Goal: Task Accomplishment & Management: Use online tool/utility

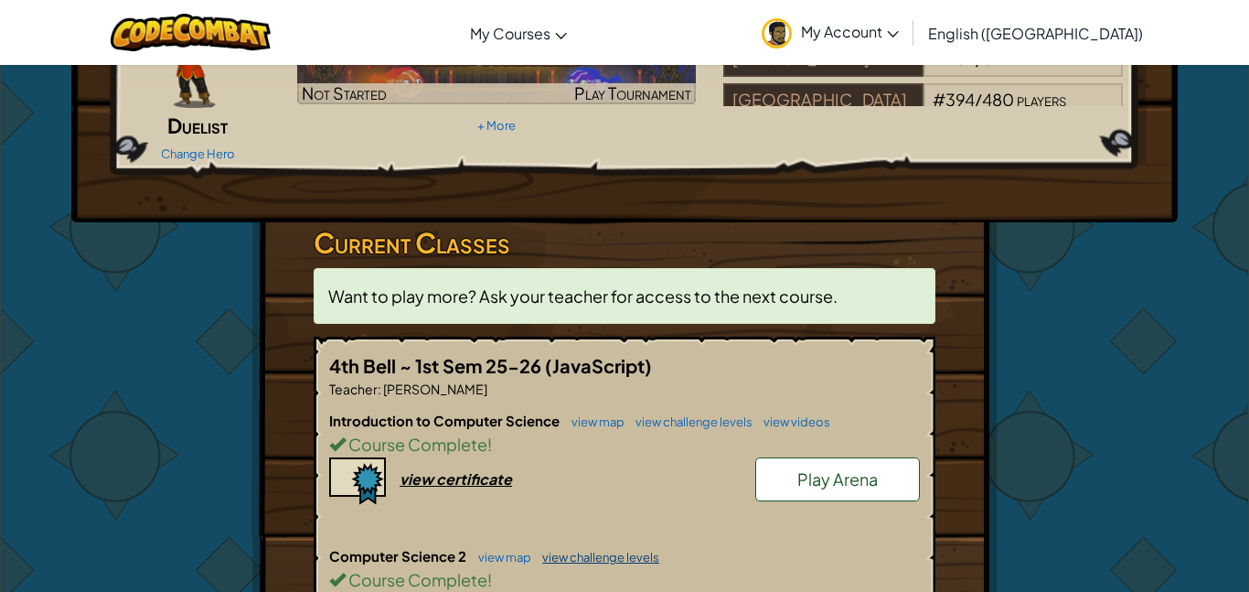
scroll to position [206, 0]
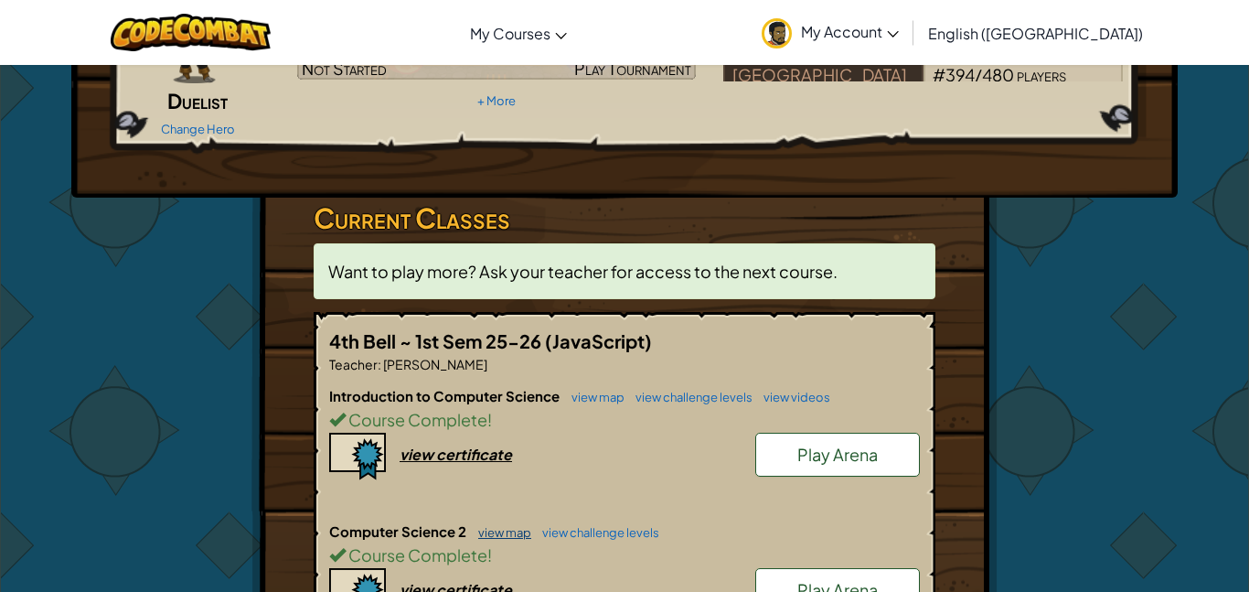
click at [511, 525] on link "view map" at bounding box center [500, 532] width 62 height 15
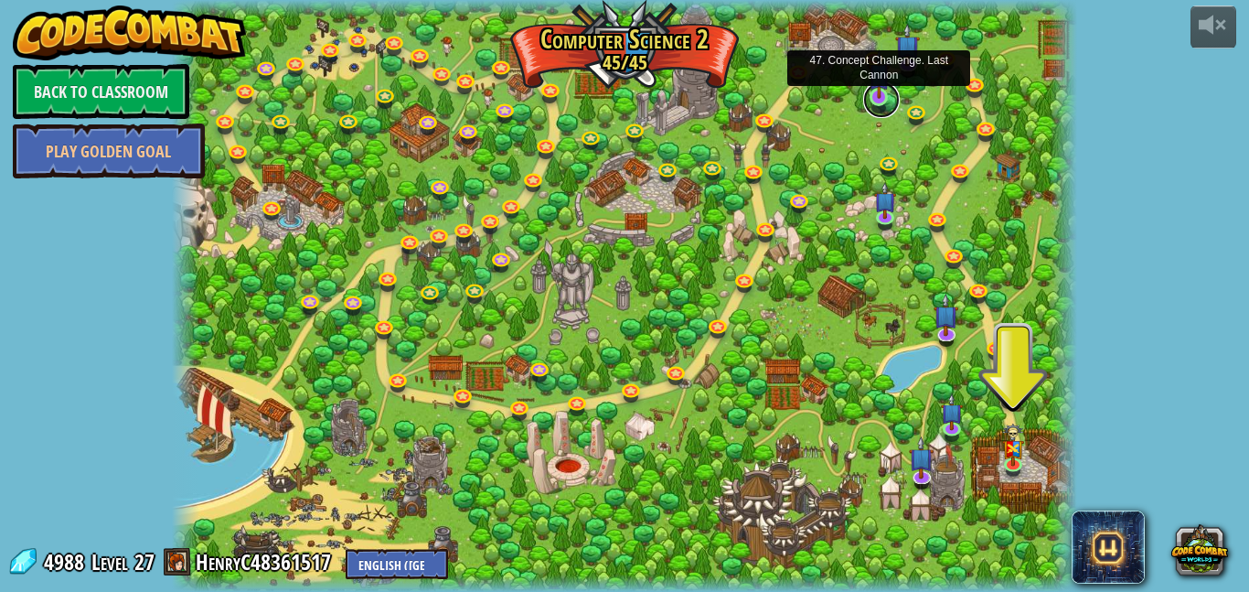
click at [881, 108] on link at bounding box center [881, 99] width 37 height 37
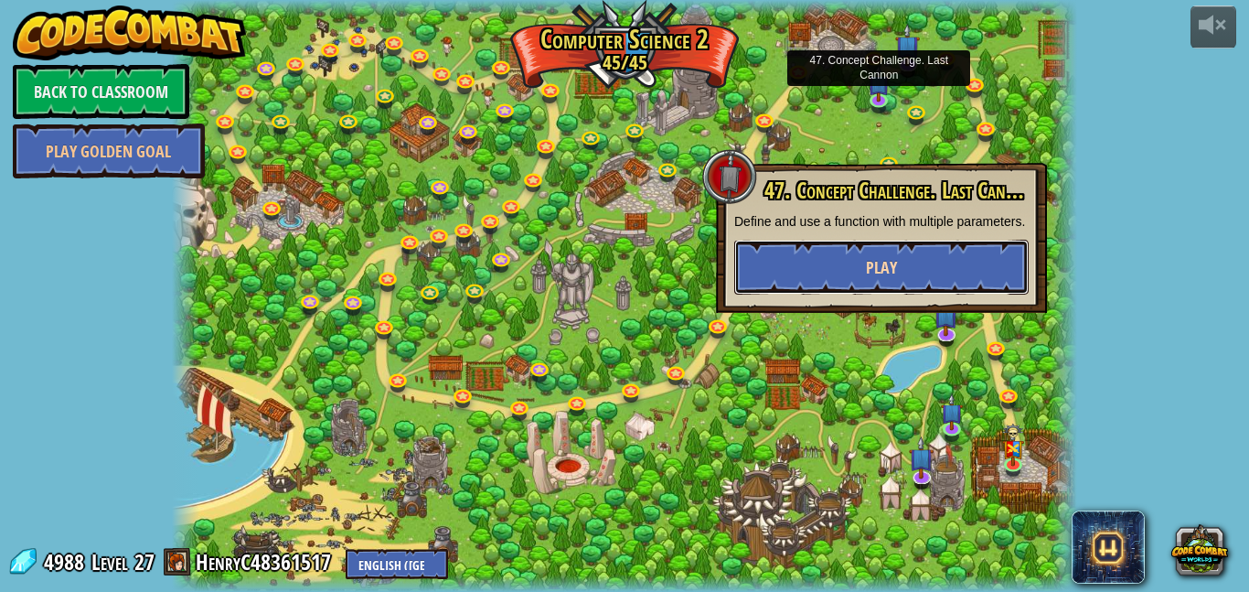
click at [877, 294] on button "Play" at bounding box center [881, 267] width 294 height 55
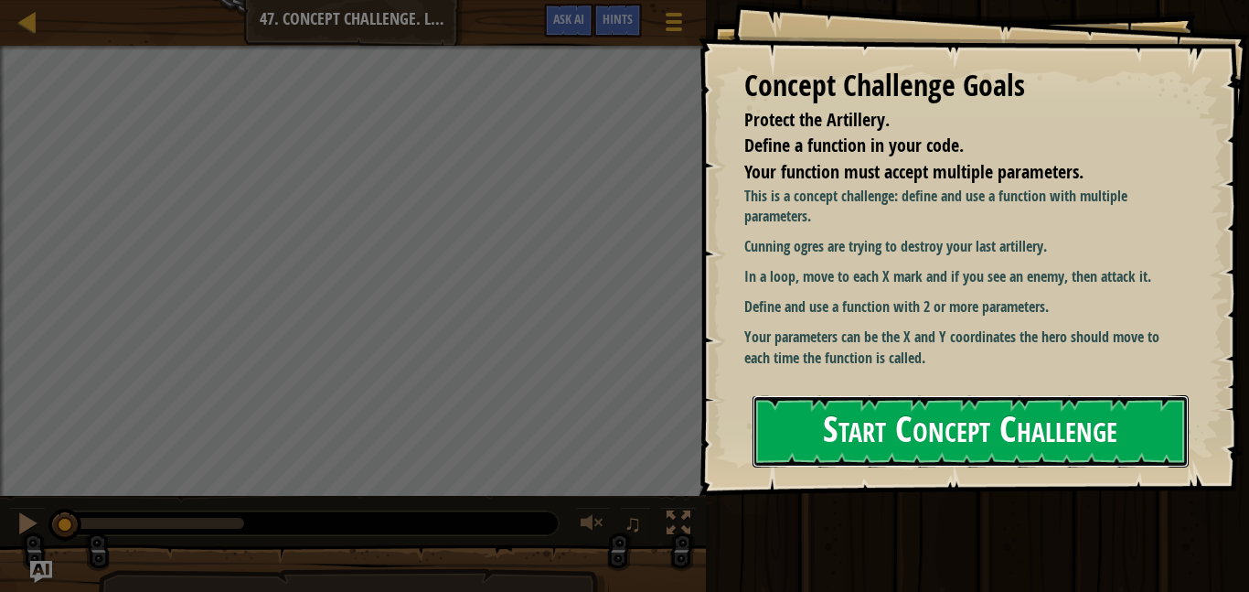
click at [839, 433] on button "Start Concept Challenge" at bounding box center [970, 431] width 436 height 72
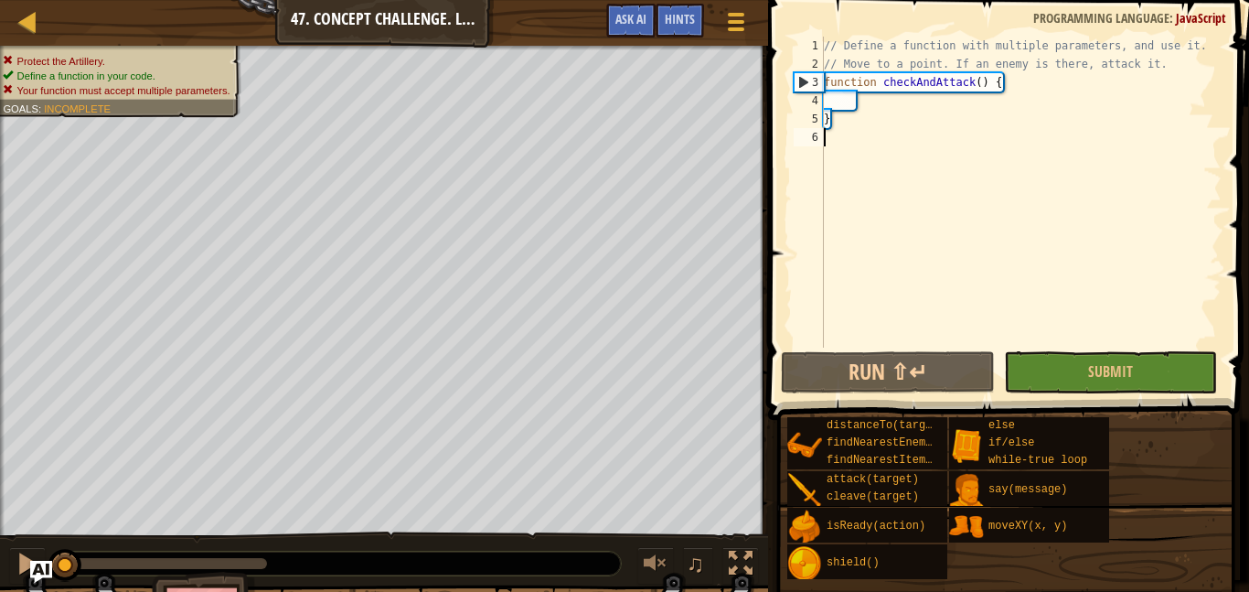
click at [876, 96] on div "// Define a function with multiple parameters, and use it. // Move to a point. …" at bounding box center [1020, 210] width 401 height 347
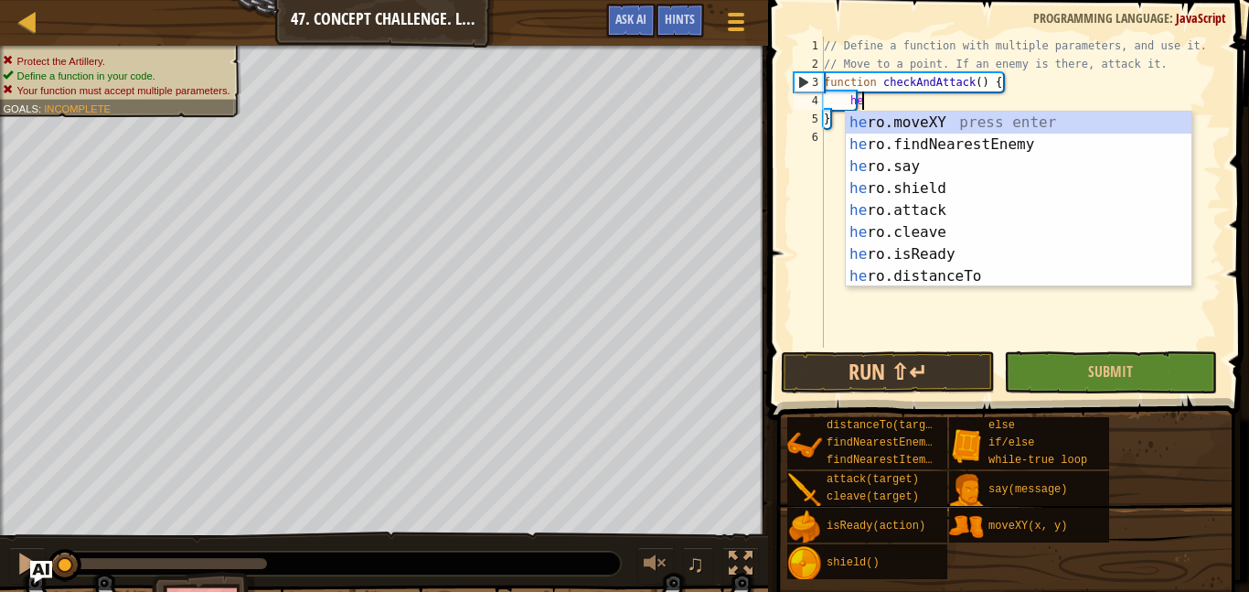
type textarea "her"
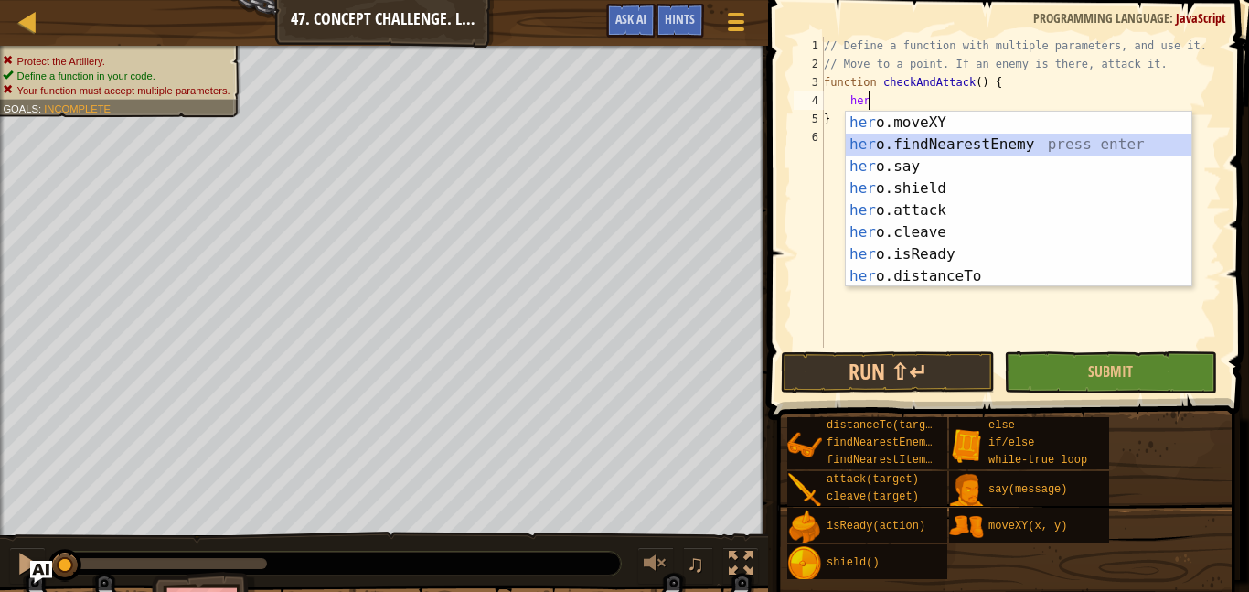
scroll to position [8, 3]
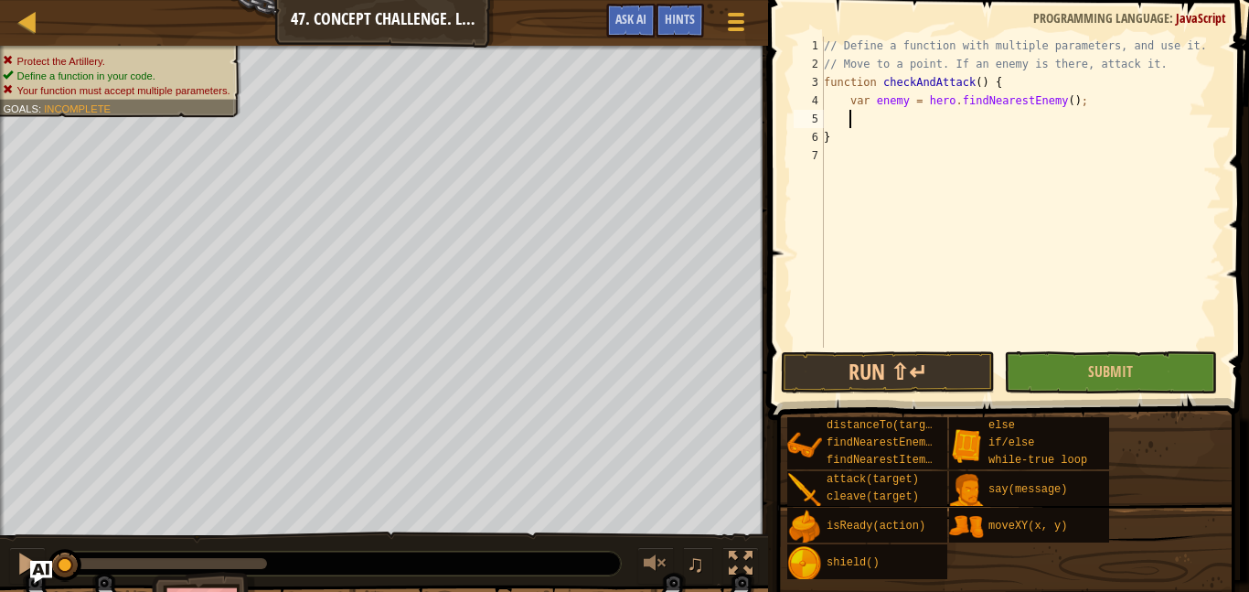
type textarea "var enemy = hero.findNearestEnemy();"
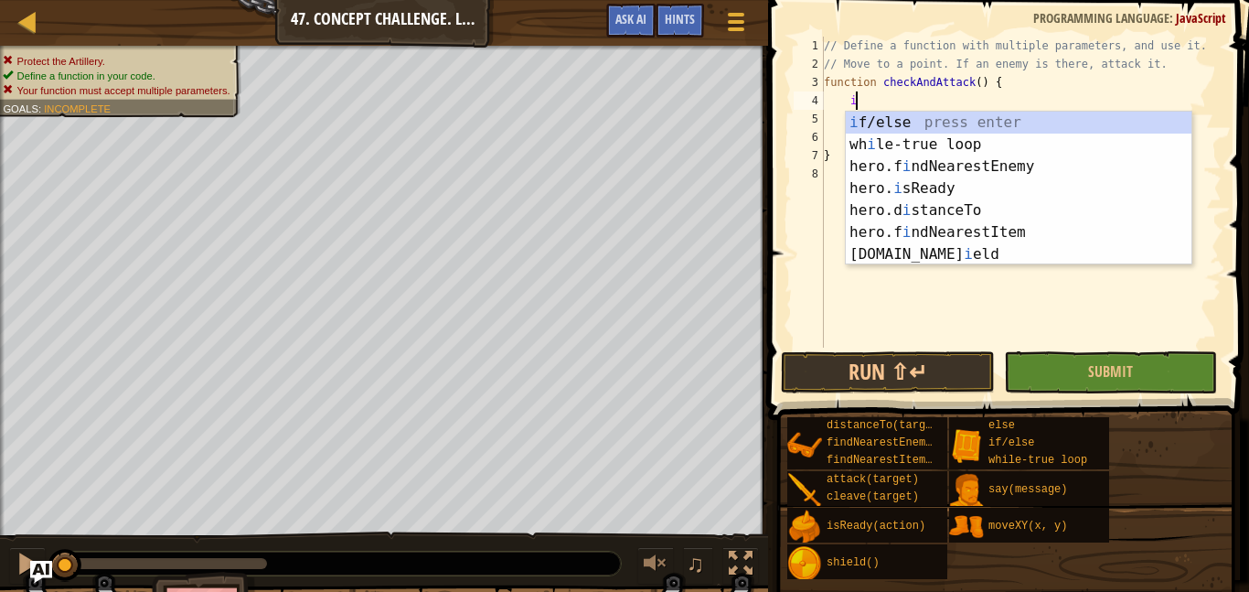
scroll to position [8, 5]
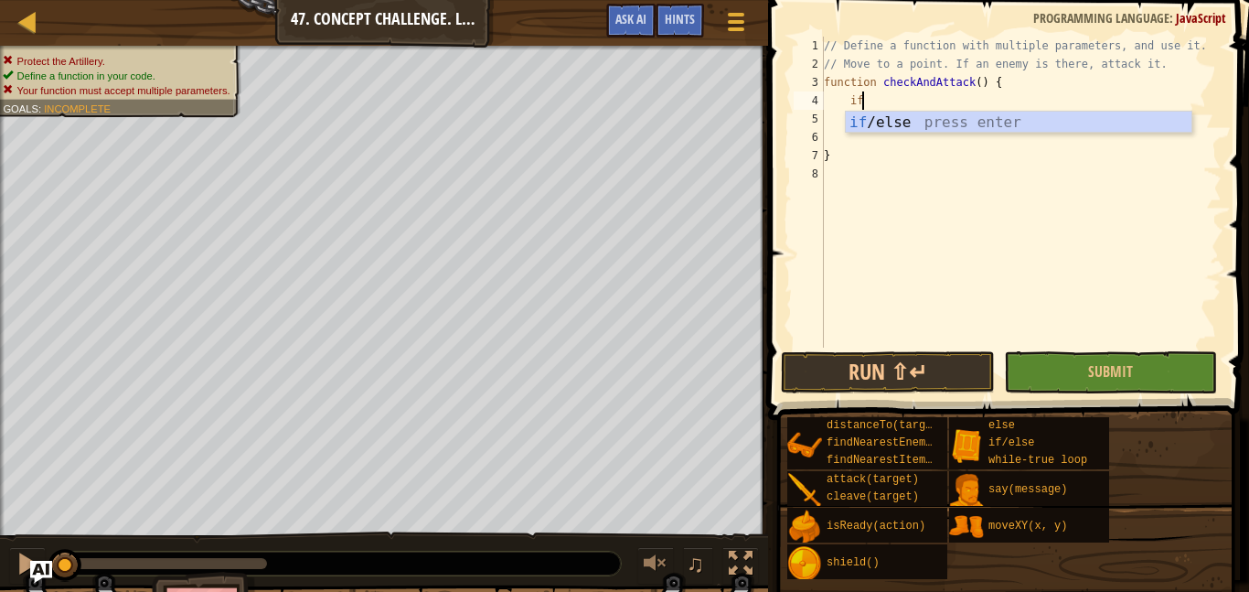
type textarea "if (enemy) {"
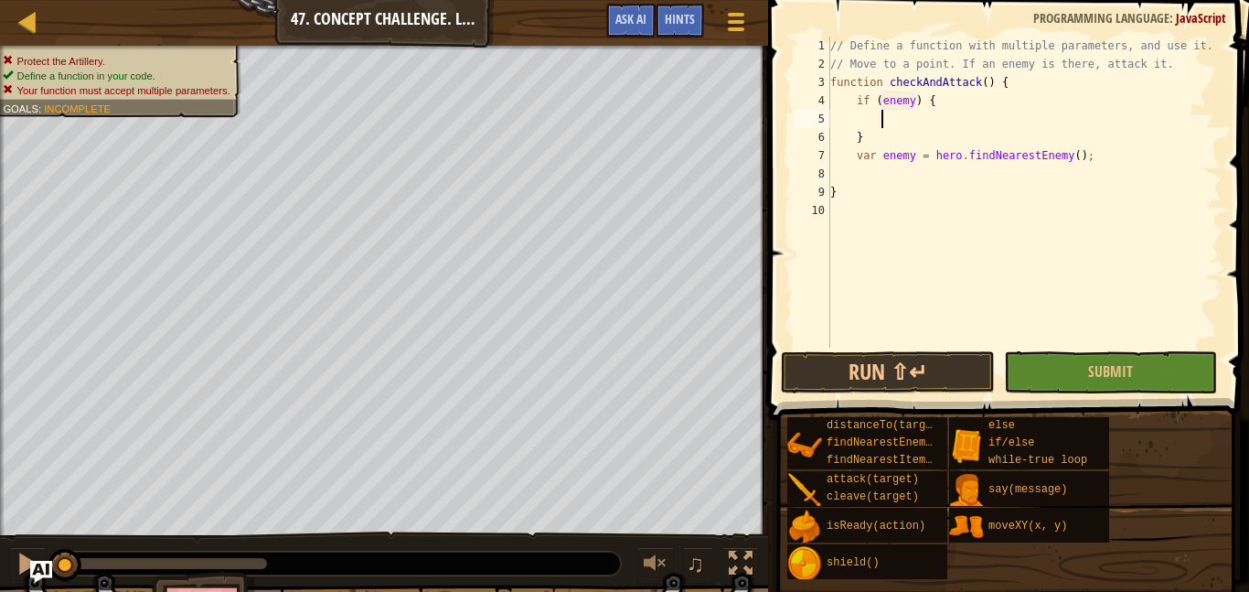
type textarea "}"
type textarea "var enemy = hero.findNearestEnemy();"
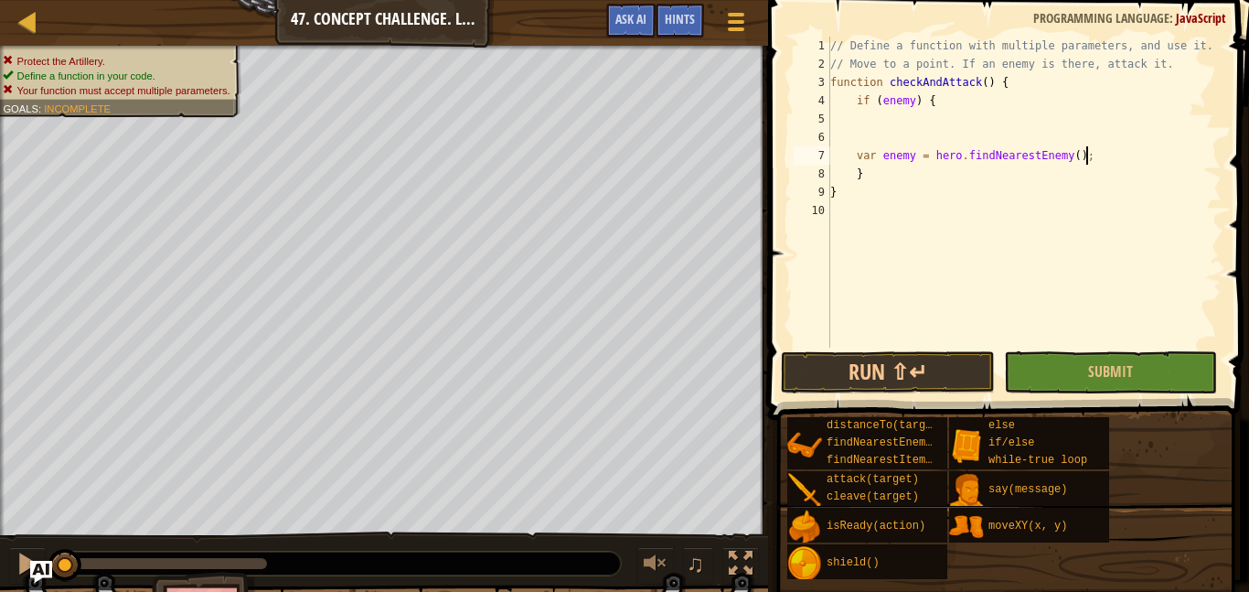
scroll to position [8, 3]
type textarea "var enemy = hero.findNearestEnemy();"
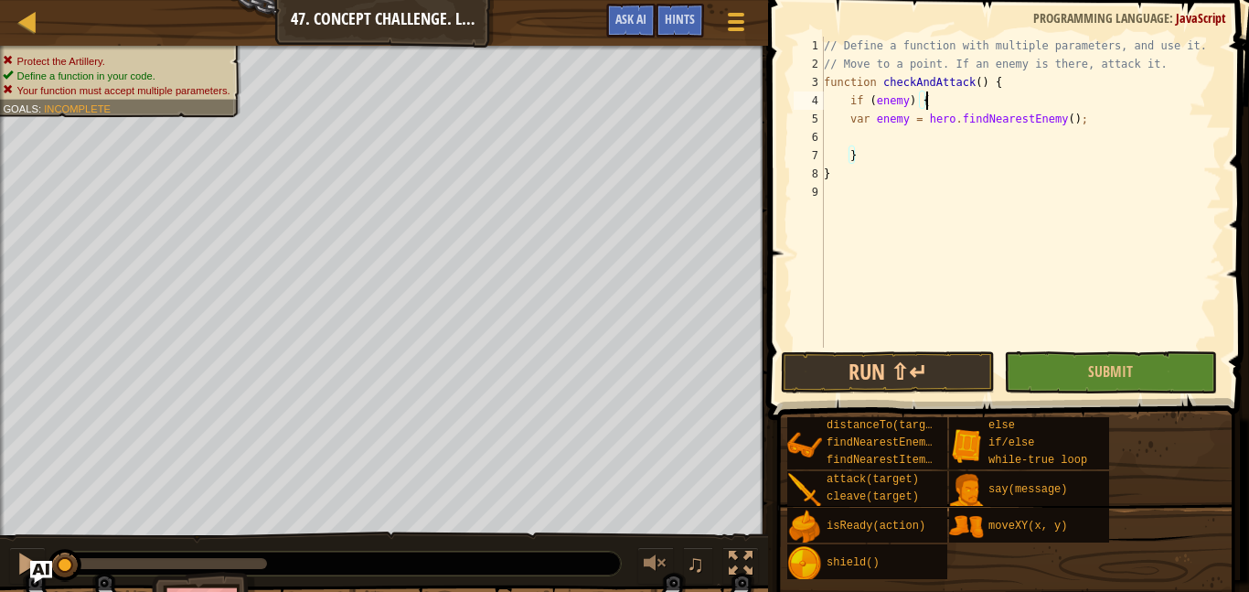
type textarea "var enemy = hero.findNearestEnemy();"
click at [929, 100] on div "// Define a function with multiple parameters, and use it. // Move to a point. …" at bounding box center [1020, 210] width 401 height 347
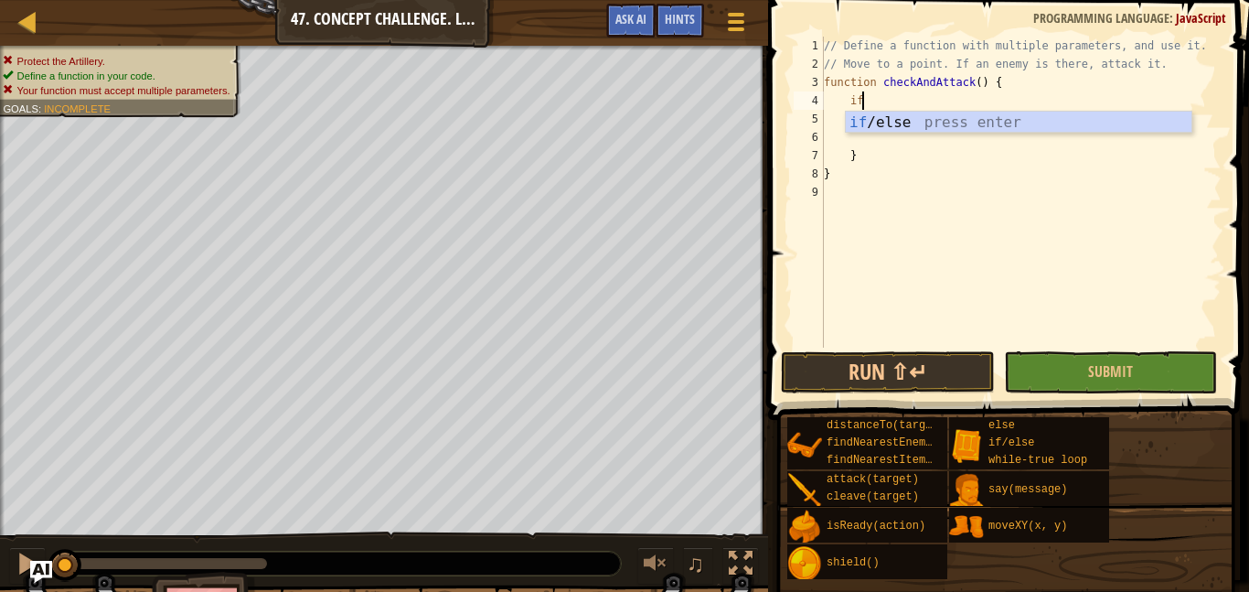
type textarea "i"
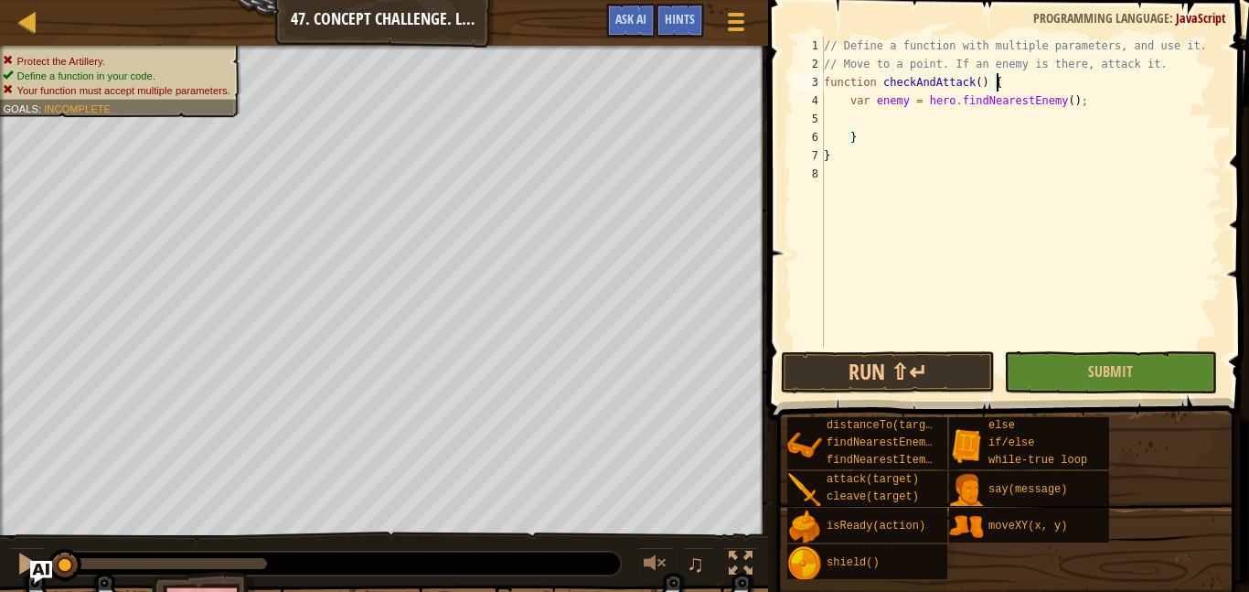
type textarea "var enemy = hero.findNearestEnemy();"
type textarea "}"
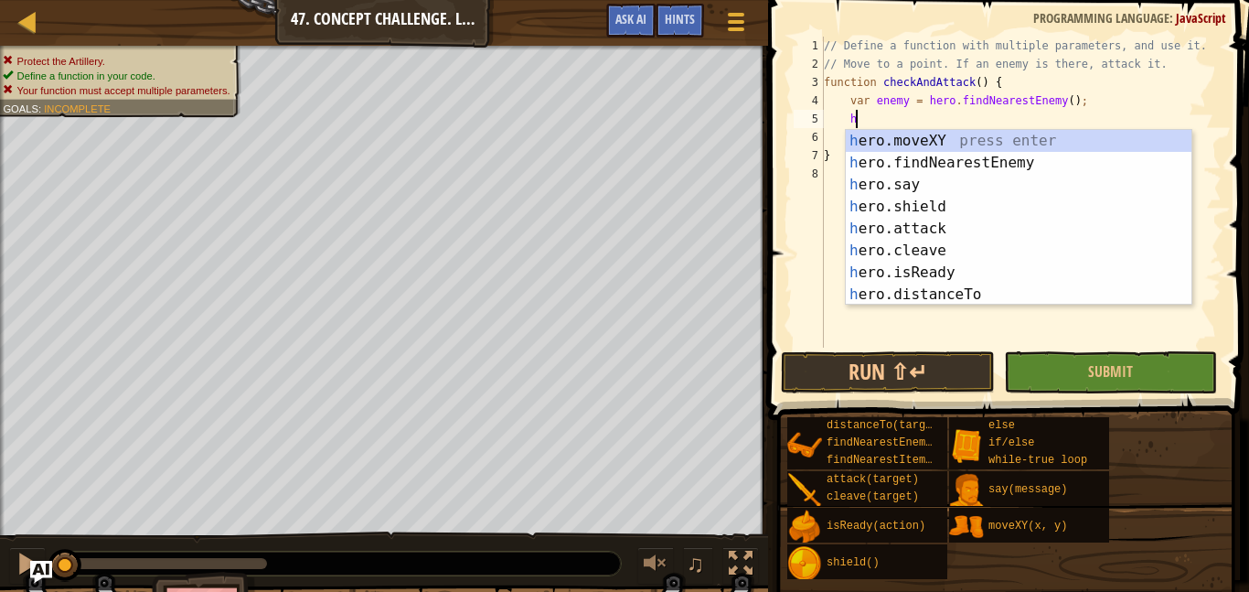
scroll to position [8, 5]
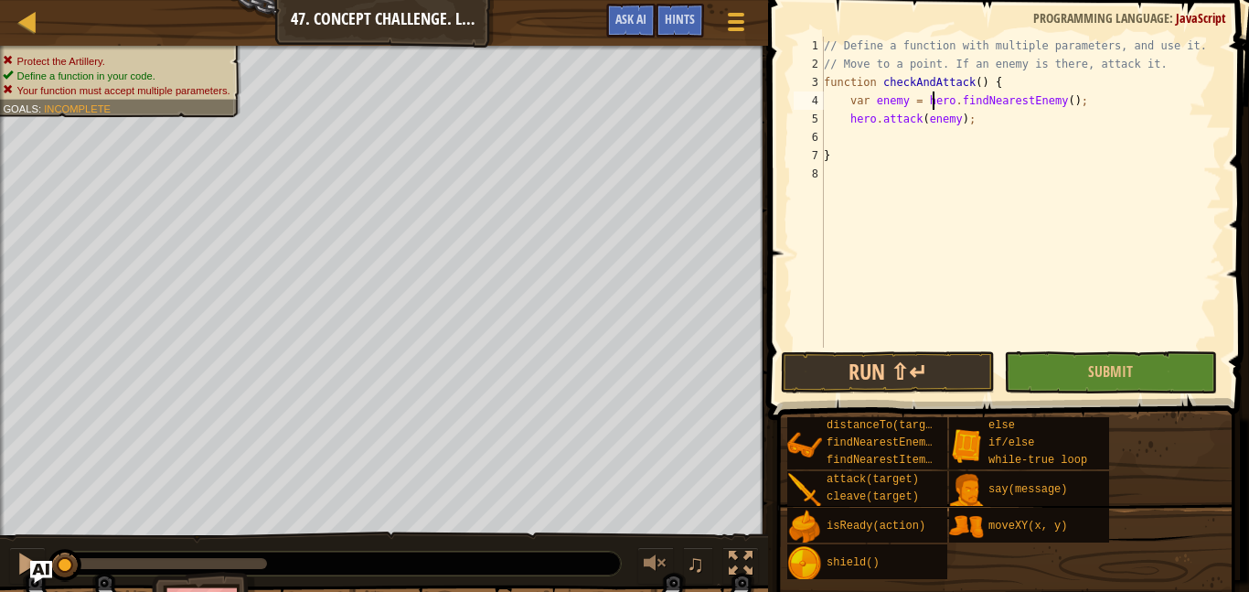
type textarea "hero.attack(enemy);"
type textarea "}"
type textarea "wh"
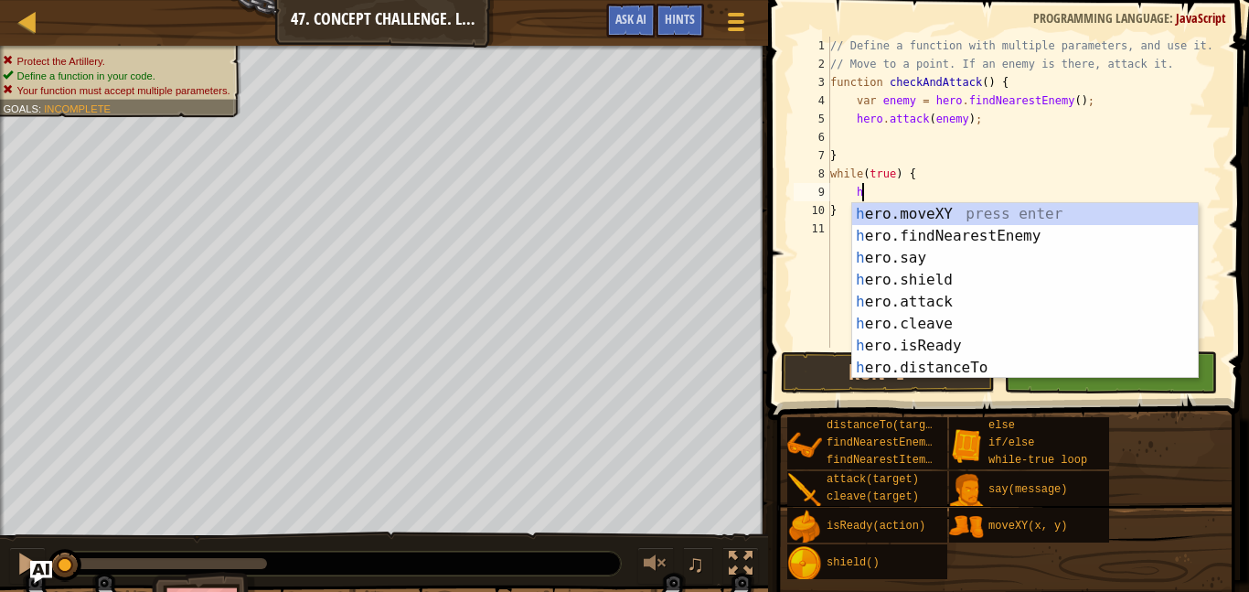
scroll to position [8, 5]
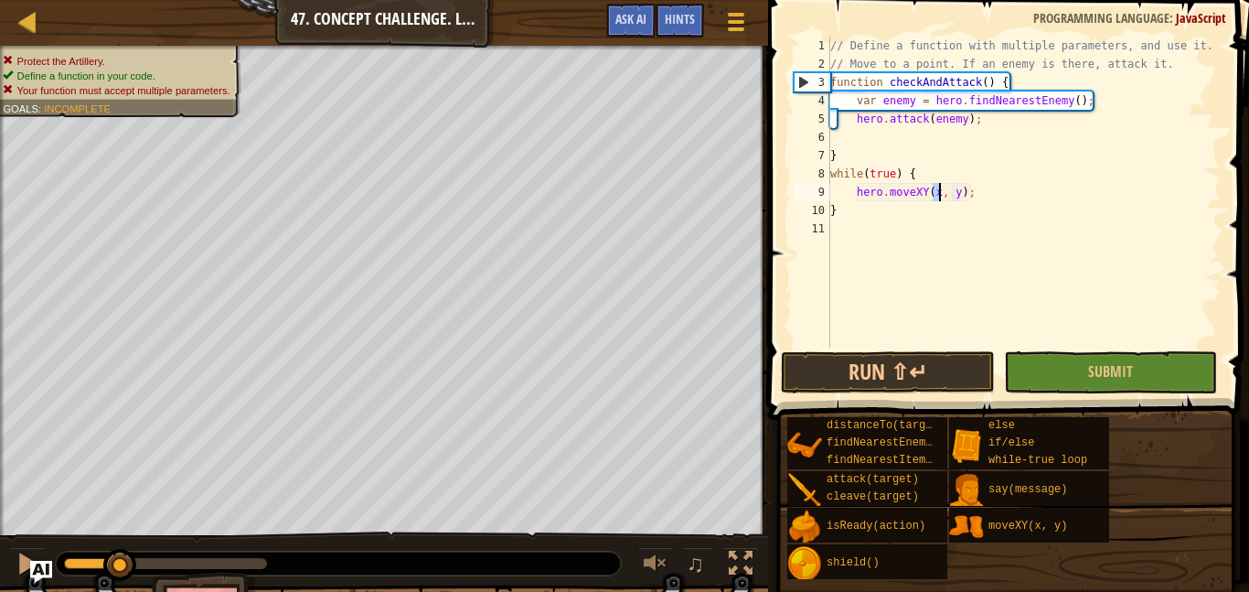
drag, startPoint x: 69, startPoint y: 560, endPoint x: 118, endPoint y: 544, distance: 51.2
click at [118, 544] on div "♫" at bounding box center [384, 558] width 768 height 55
drag, startPoint x: 121, startPoint y: 567, endPoint x: 0, endPoint y: 496, distance: 140.2
click at [0, 496] on div "Protect the Artillery. Define a function in your code. Your function must accep…" at bounding box center [624, 352] width 1249 height 613
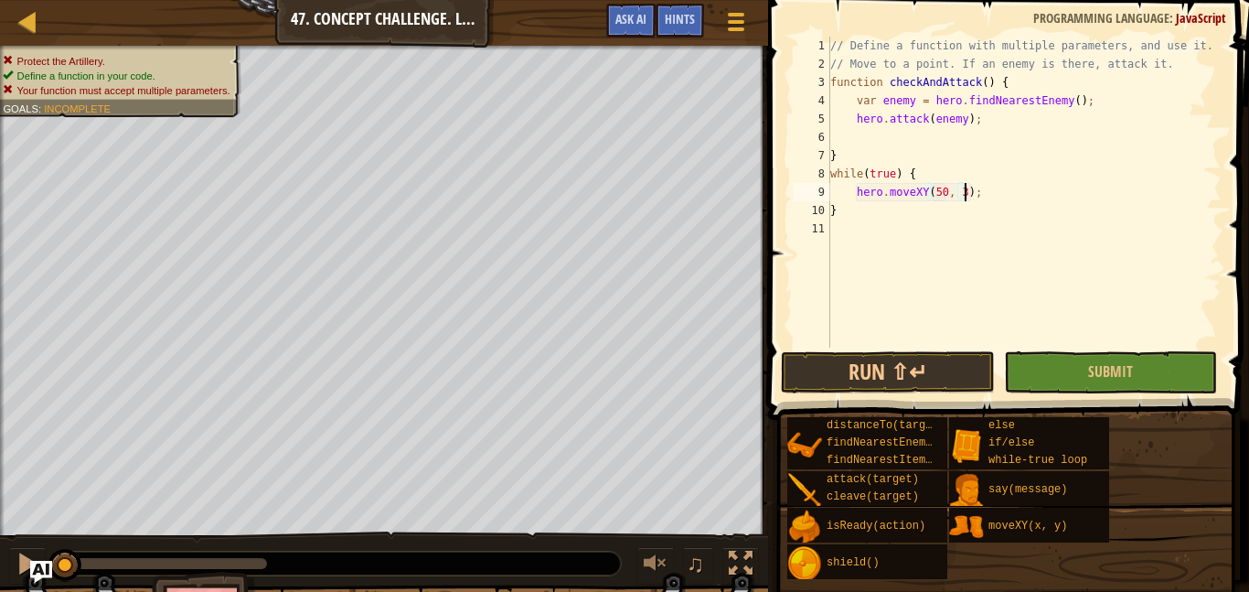
scroll to position [8, 21]
type textarea "hero.moveXY(50, 30);"
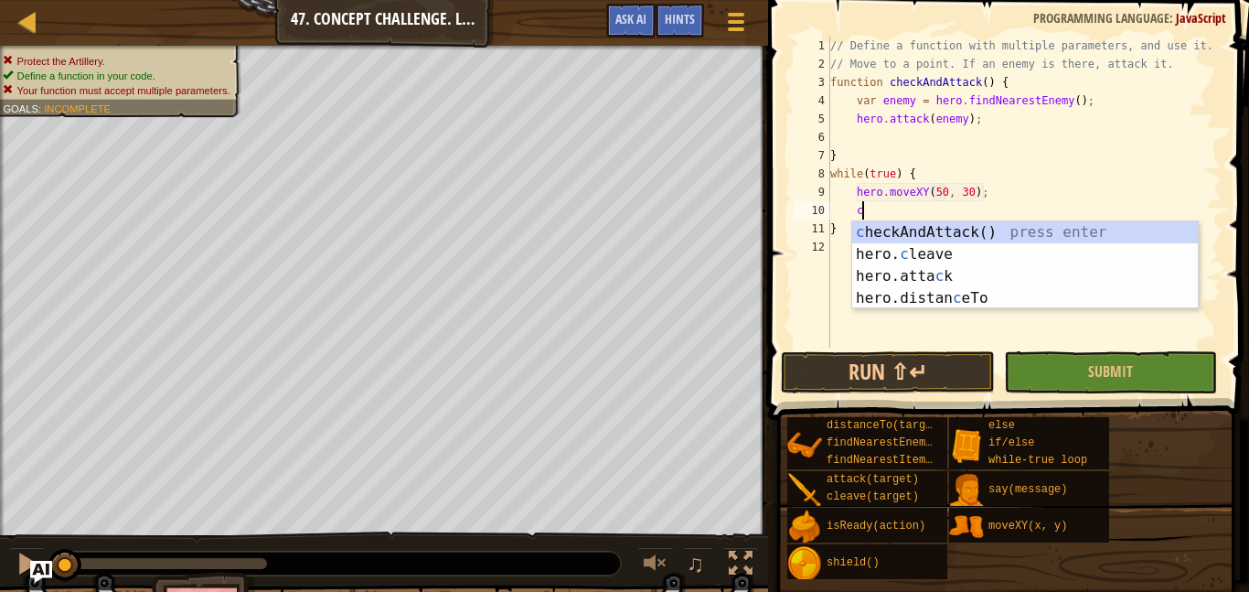
type textarea "ch"
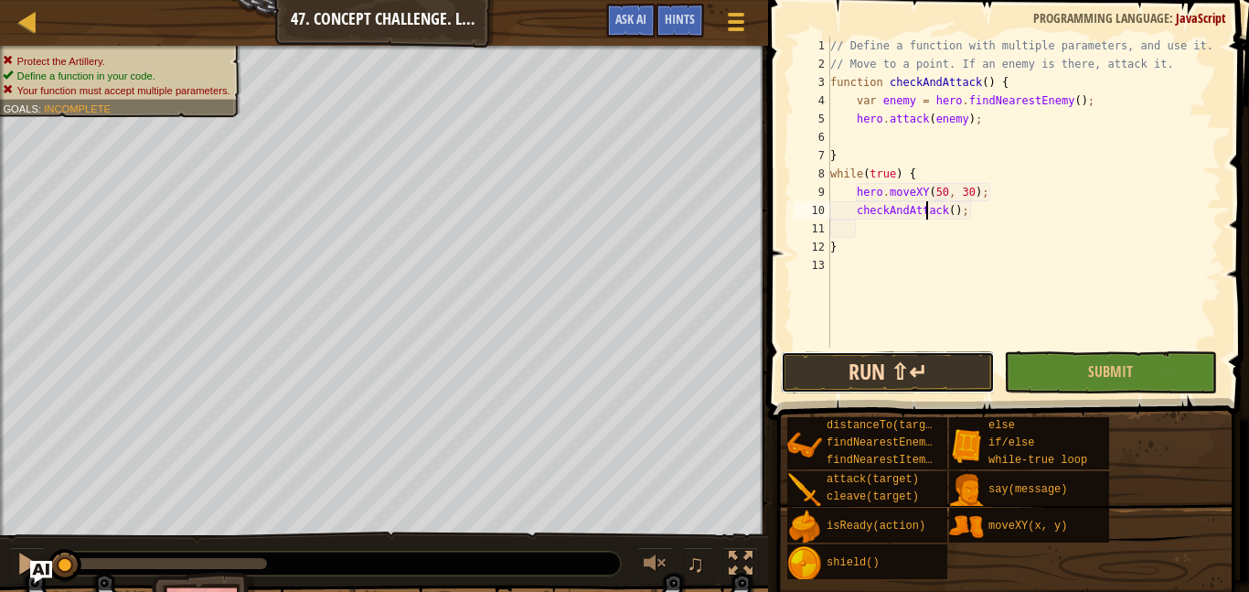
click at [850, 375] on button "Run ⇧↵" at bounding box center [887, 372] width 213 height 42
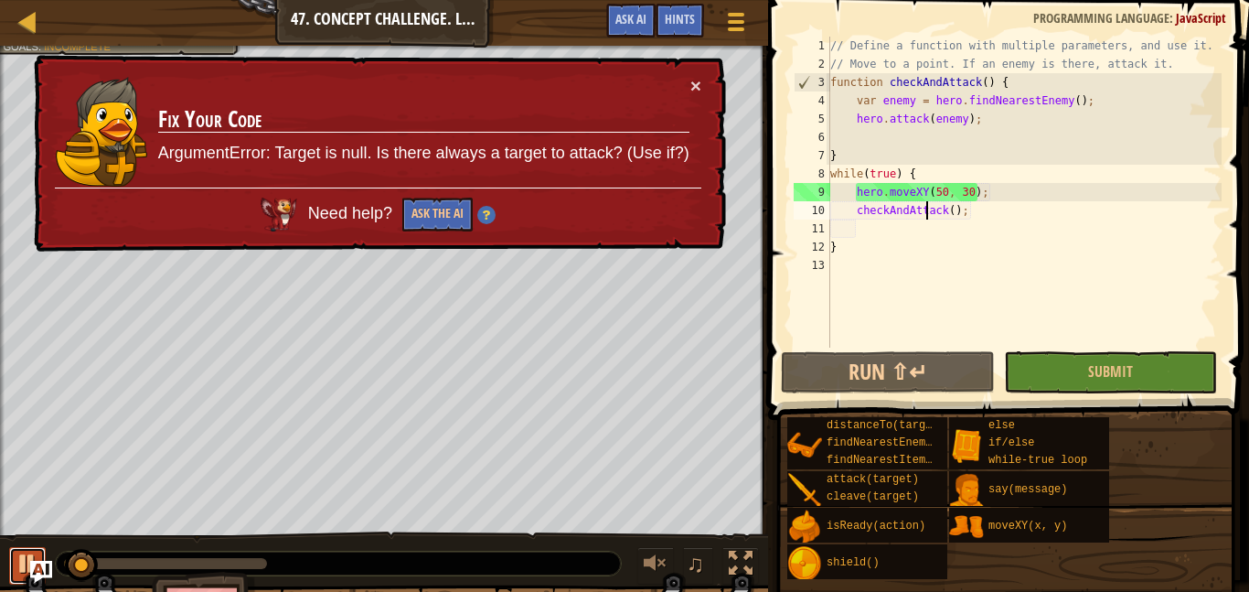
click at [25, 561] on div at bounding box center [28, 563] width 24 height 24
click at [856, 92] on div "// Define a function with multiple parameters, and use it. // Move to a point. …" at bounding box center [1023, 210] width 395 height 347
type textarea "var enemy = hero.findNearestEnemy();"
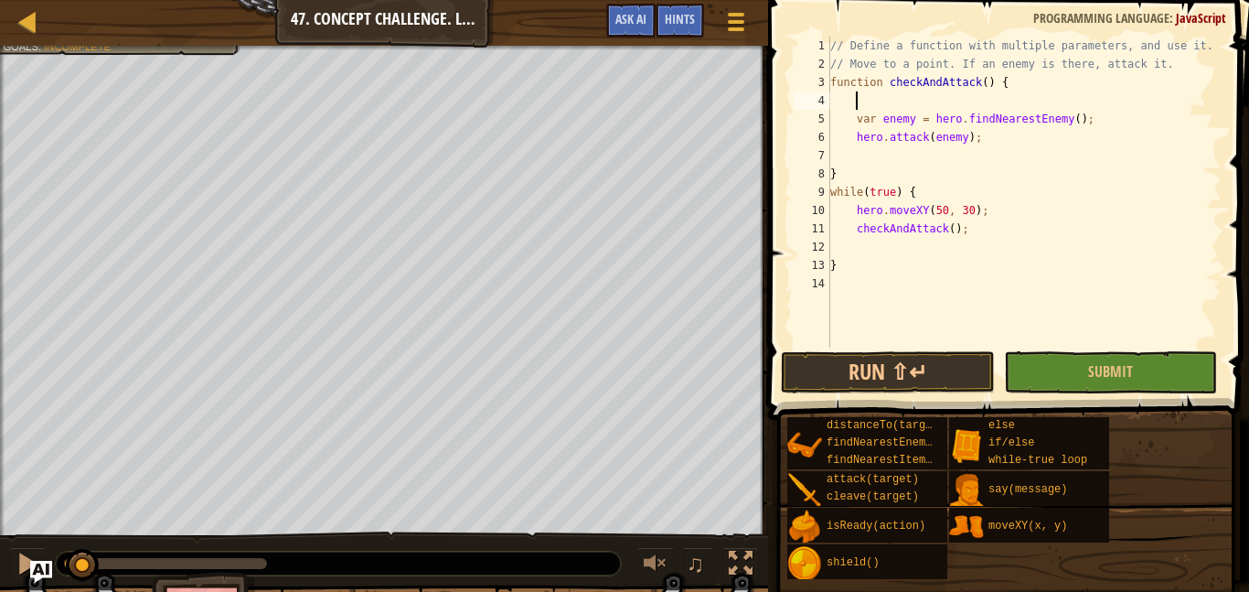
scroll to position [8, 5]
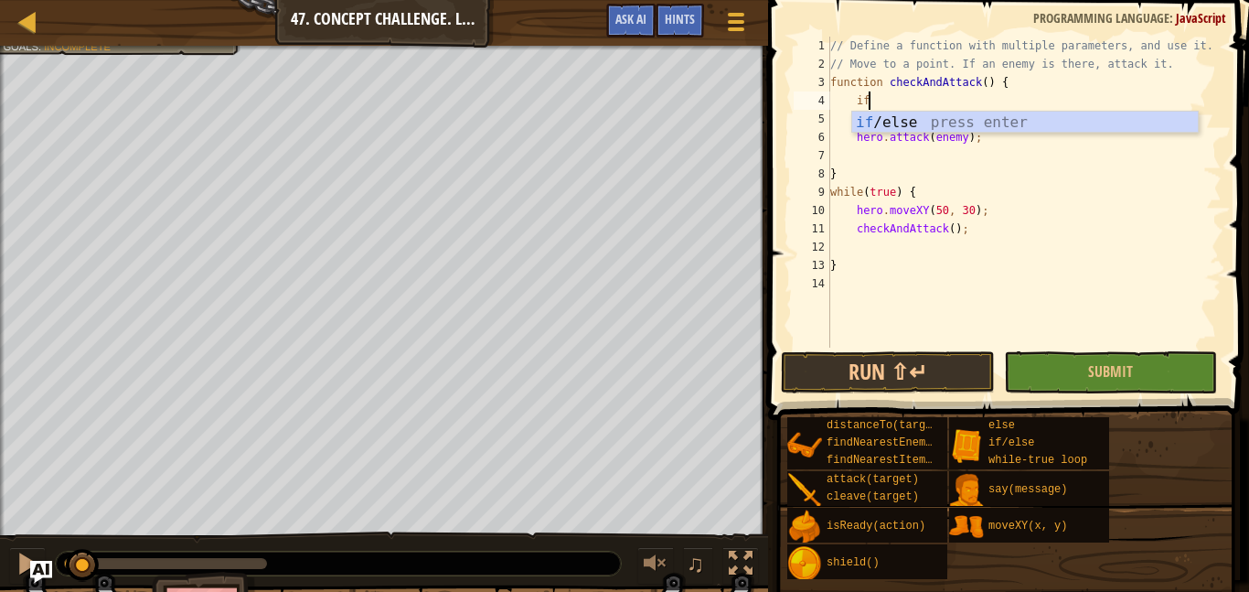
type textarea "if (enemy) {"
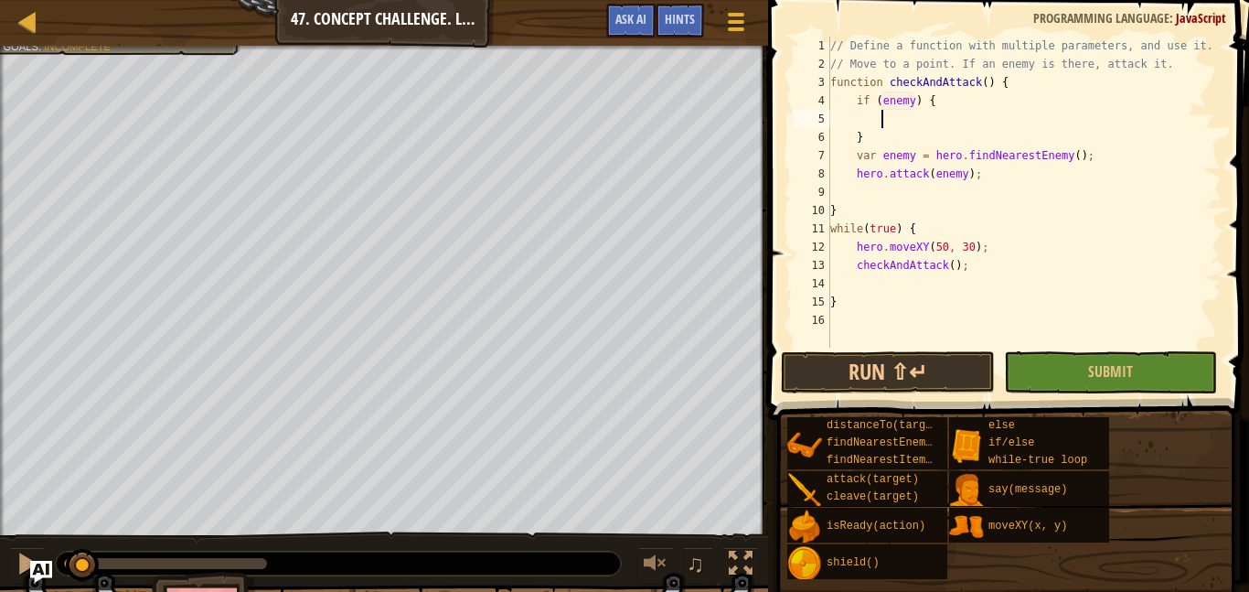
type textarea "}"
type textarea "hero.attack(enemy);"
type textarea "var enemy = hero.findNearestEnemy();"
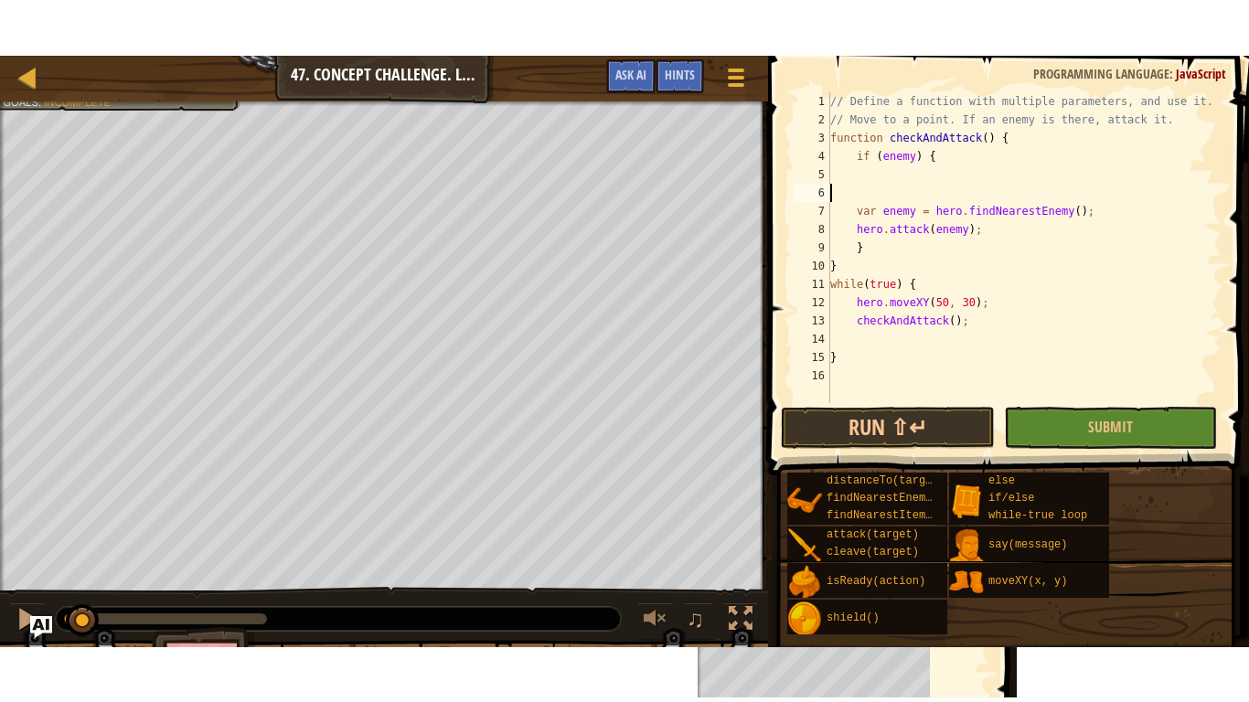
scroll to position [8, 0]
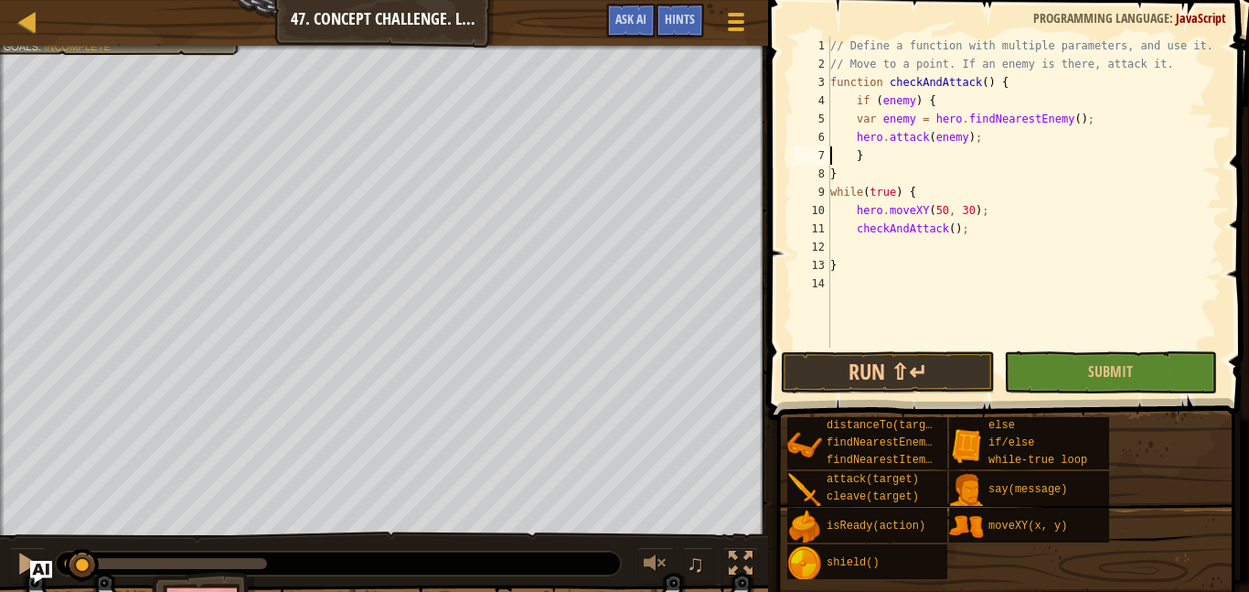
type textarea "hero.attack(enemy);"
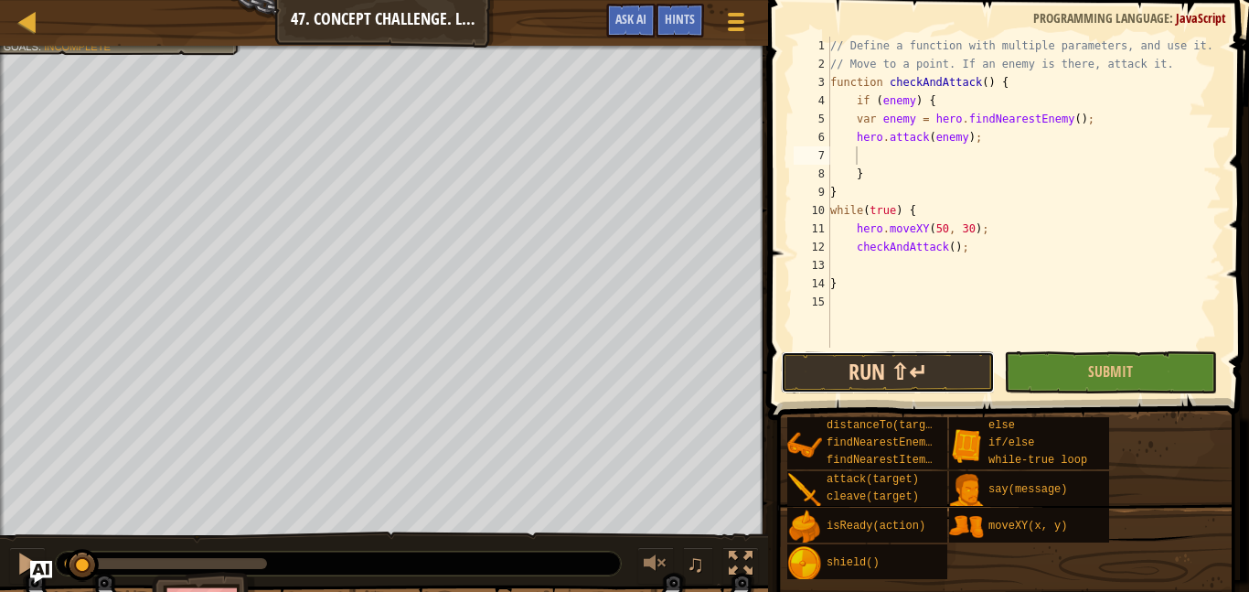
click at [901, 368] on button "Run ⇧↵" at bounding box center [887, 372] width 213 height 42
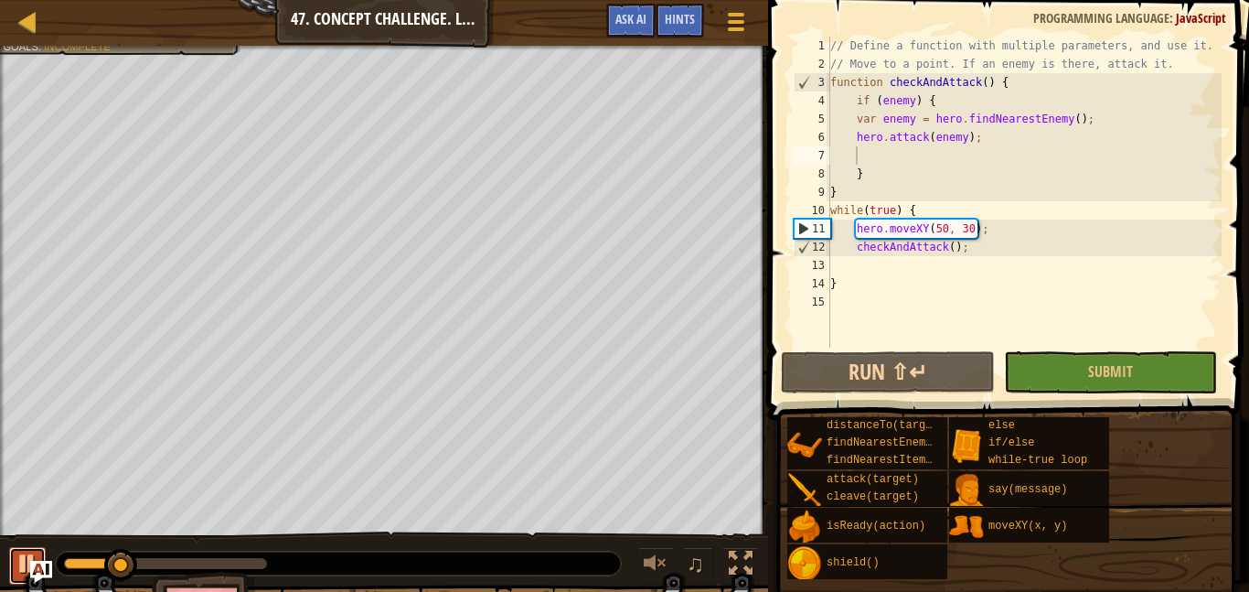
click at [27, 561] on div at bounding box center [28, 563] width 24 height 24
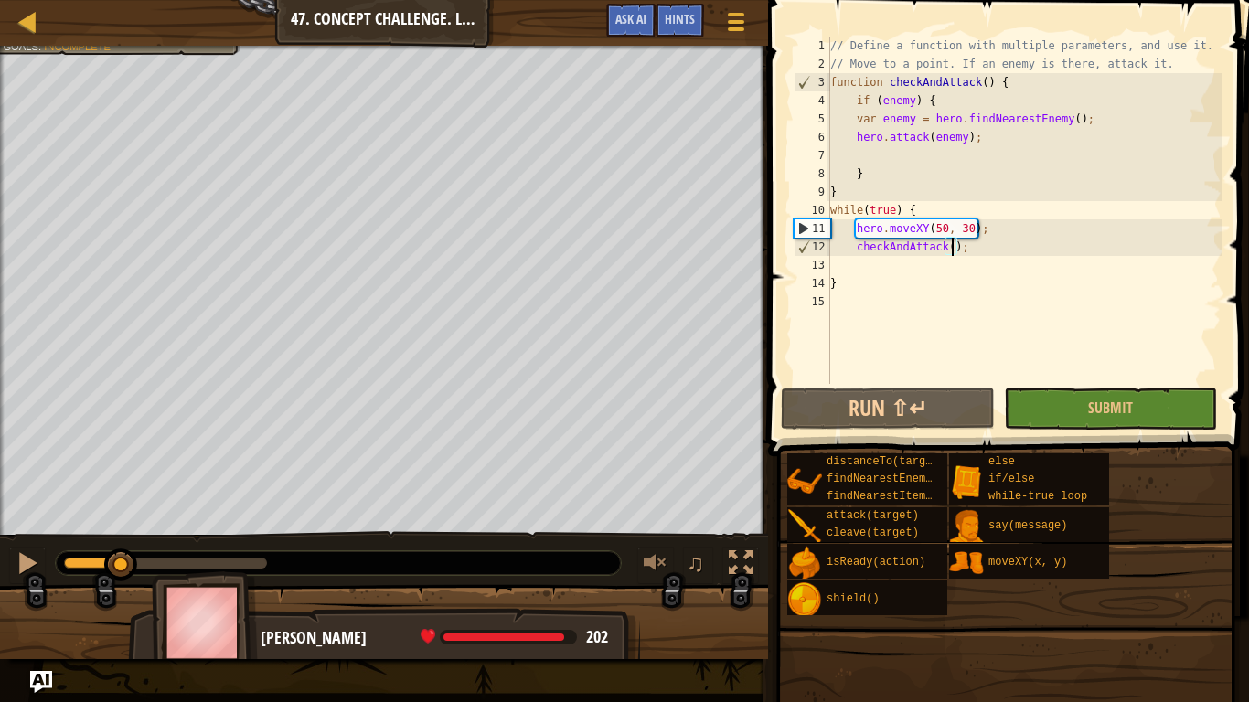
click at [952, 246] on div "// Define a function with multiple parameters, and use it. // Move to a point. …" at bounding box center [1023, 229] width 395 height 384
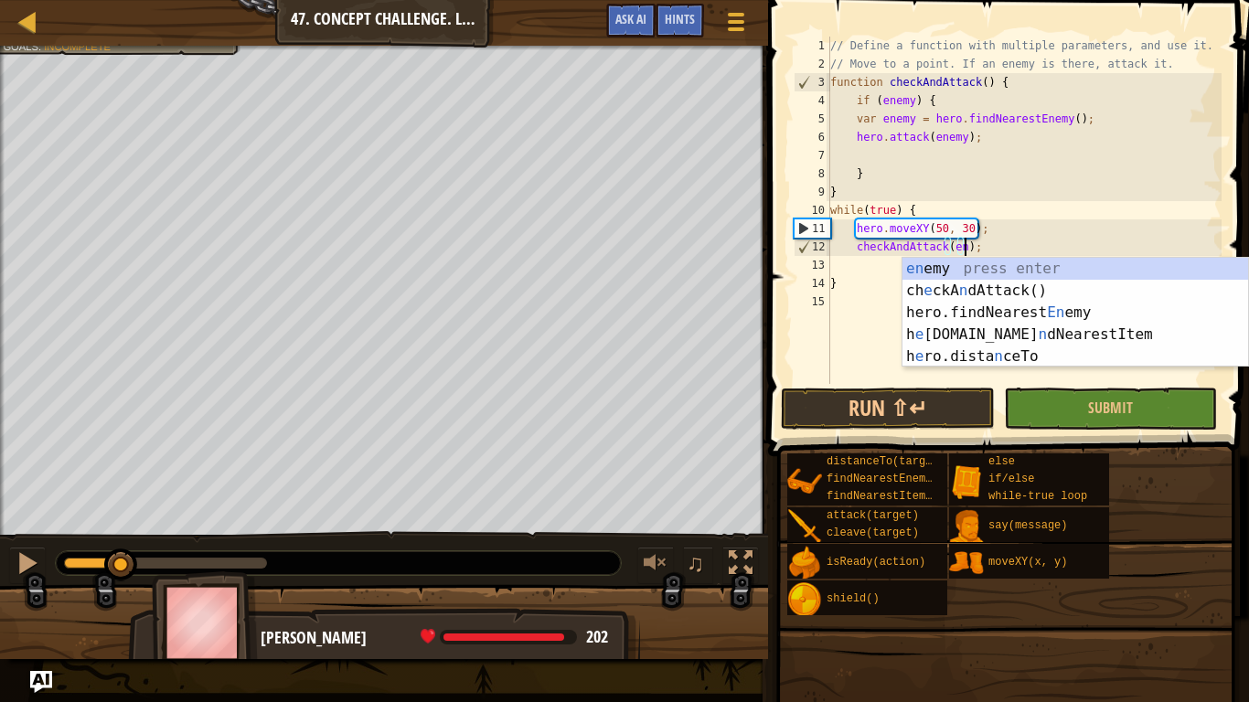
scroll to position [8, 20]
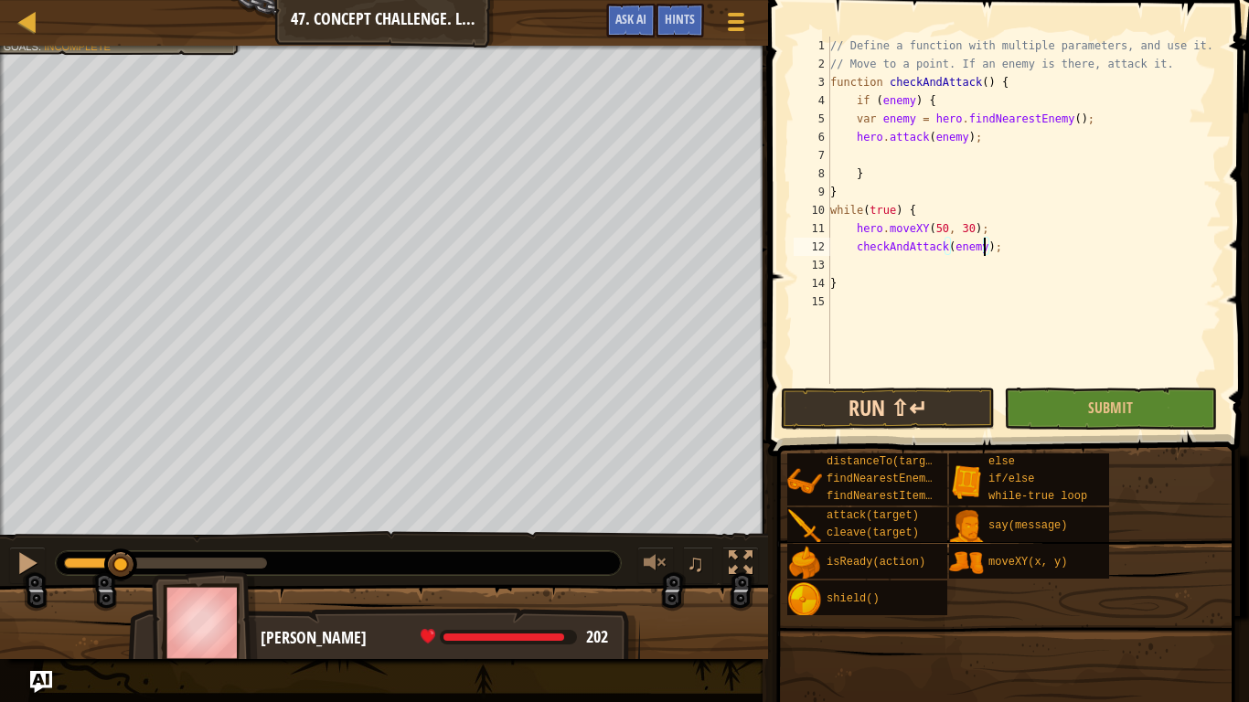
type textarea "checkAndAttack(enemy);"
click at [949, 410] on button "Run ⇧↵" at bounding box center [887, 409] width 213 height 42
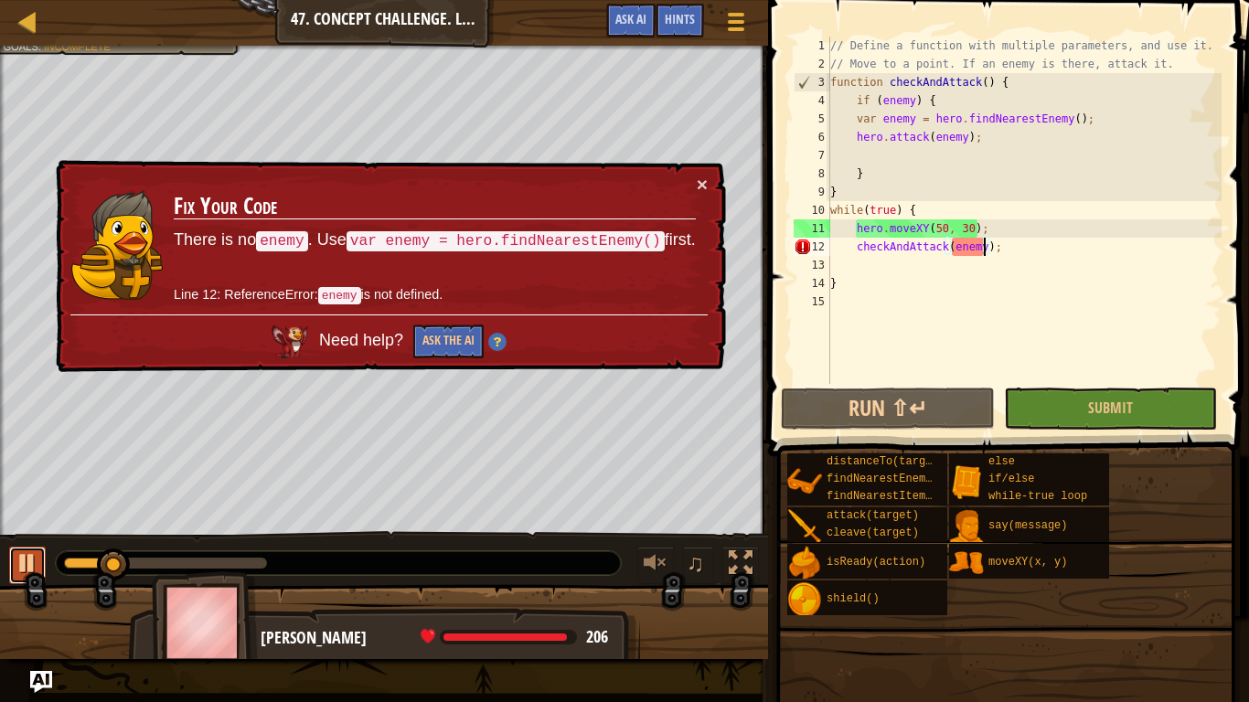
click at [12, 567] on button at bounding box center [27, 565] width 37 height 37
click at [854, 247] on div "// Define a function with multiple parameters, and use it. // Move to a point. …" at bounding box center [1023, 229] width 395 height 384
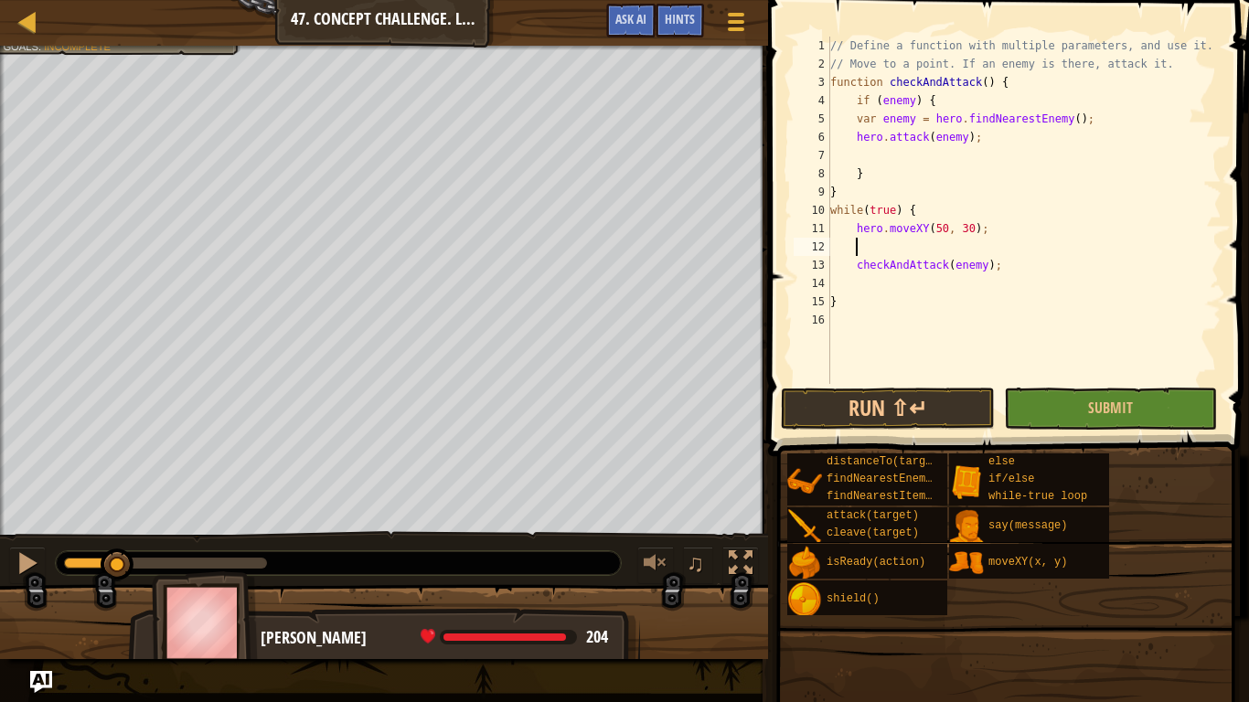
scroll to position [8, 3]
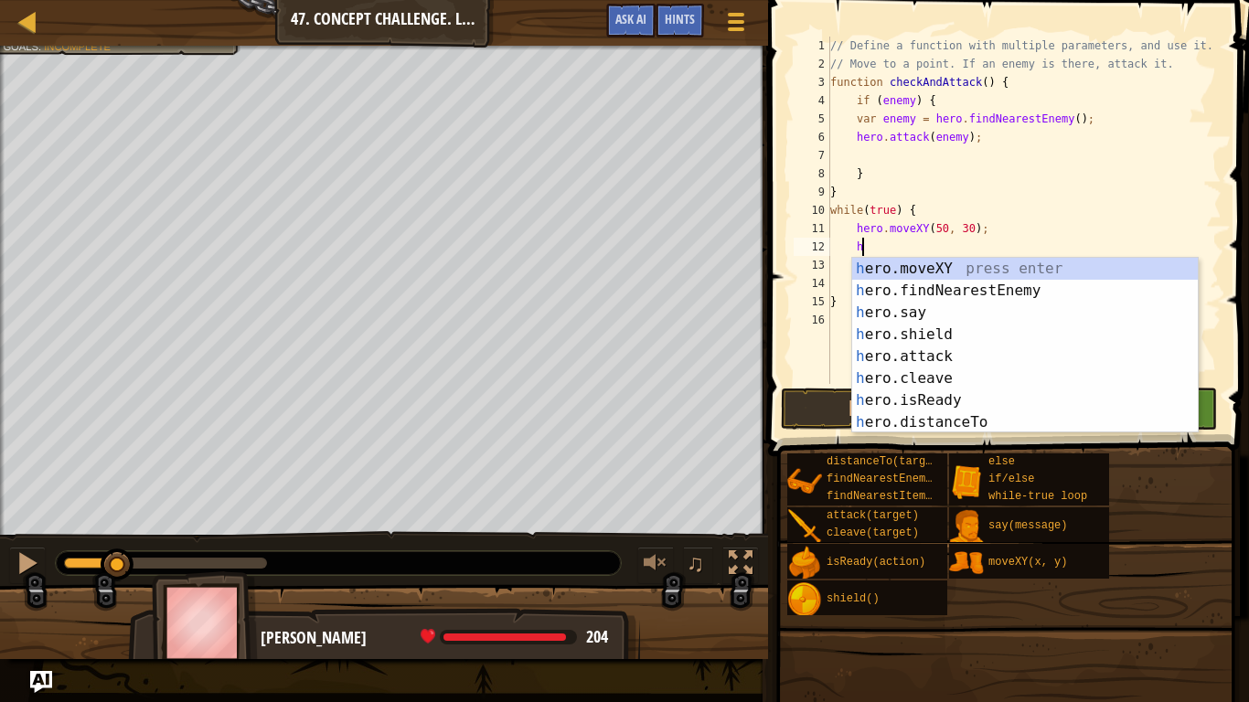
type textarea "her"
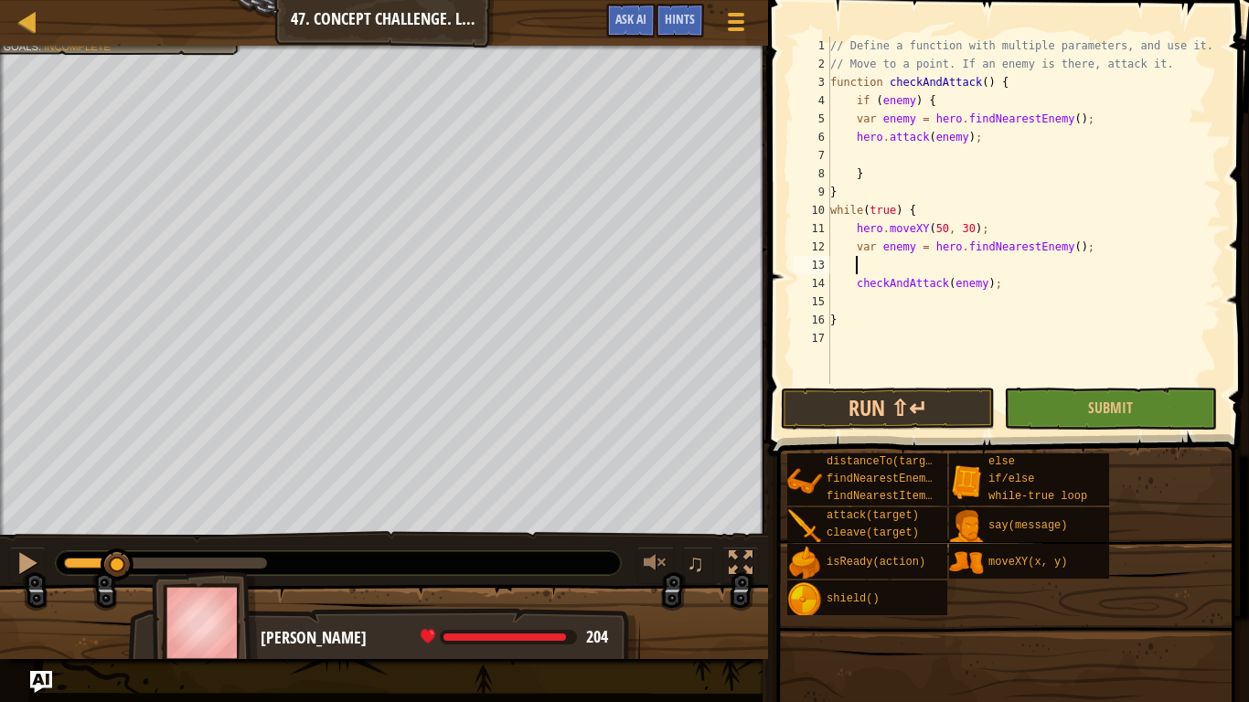
scroll to position [8, 0]
click at [863, 389] on button "Run ⇧↵" at bounding box center [887, 409] width 213 height 42
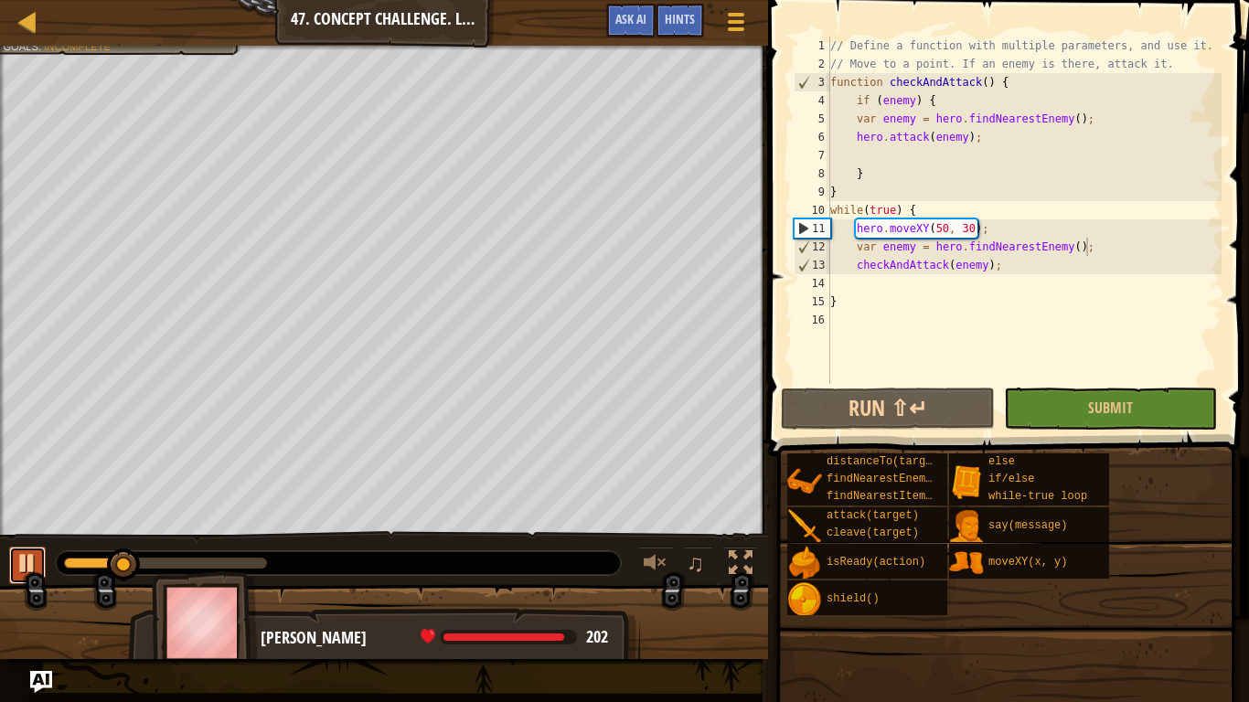
click at [36, 567] on div at bounding box center [28, 563] width 24 height 24
click at [921, 165] on div "// Define a function with multiple parameters, and use it. // Move to a point. …" at bounding box center [1023, 229] width 395 height 384
type textarea "}"
click at [921, 153] on div "// Define a function with multiple parameters, and use it. // Move to a point. …" at bounding box center [1023, 229] width 395 height 384
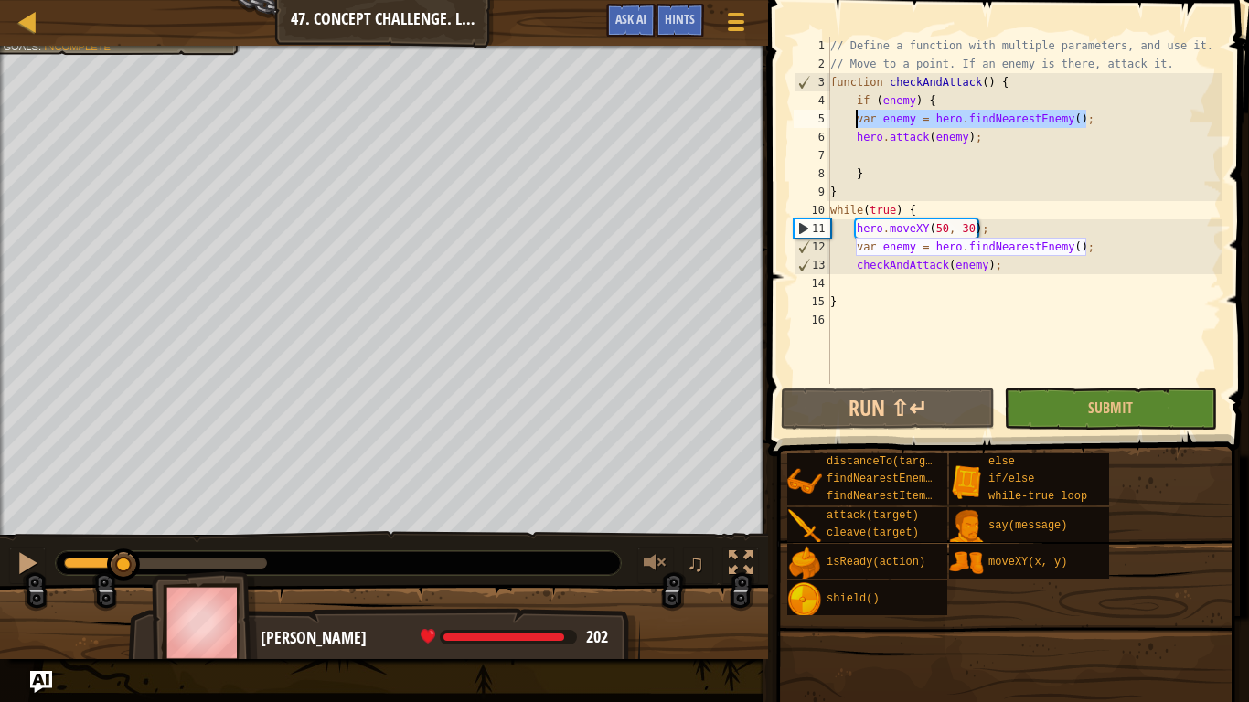
drag, startPoint x: 1089, startPoint y: 120, endPoint x: 858, endPoint y: 126, distance: 230.5
click at [858, 126] on div "// Define a function with multiple parameters, and use it. // Move to a point. …" at bounding box center [1023, 229] width 395 height 384
type textarea "var enemy = hero.findNearestEnemy();"
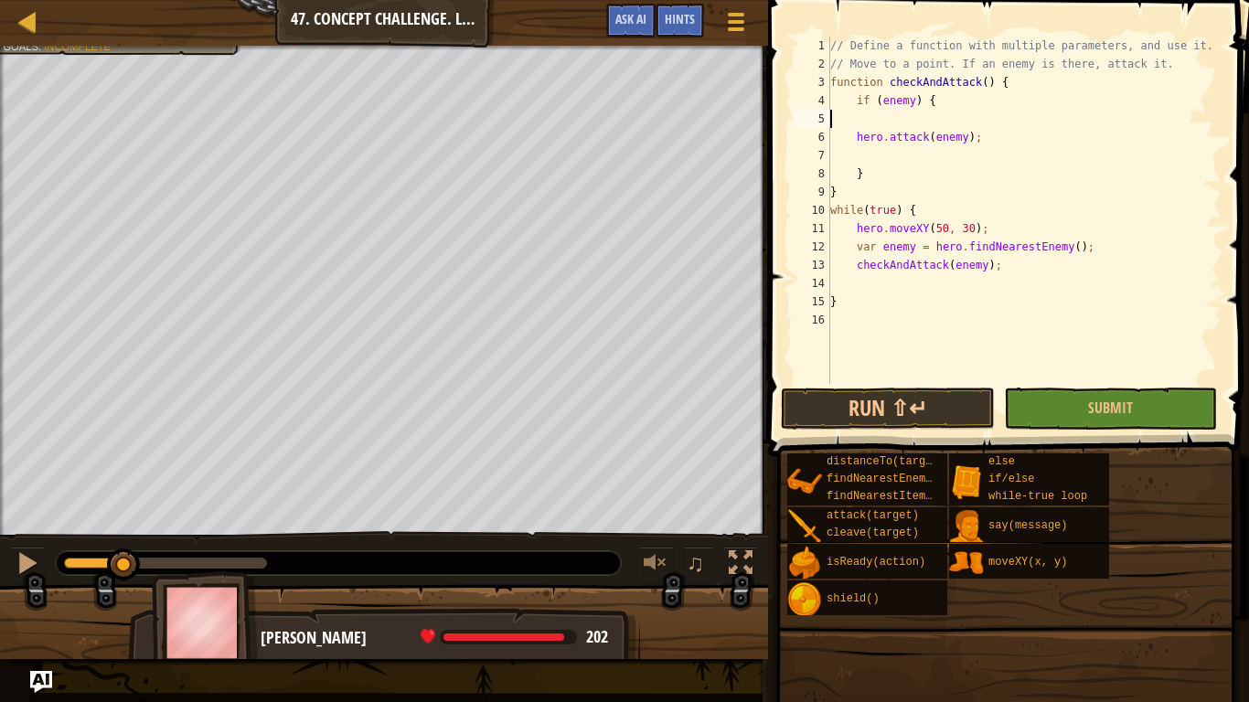
type textarea "if (enemy) {"
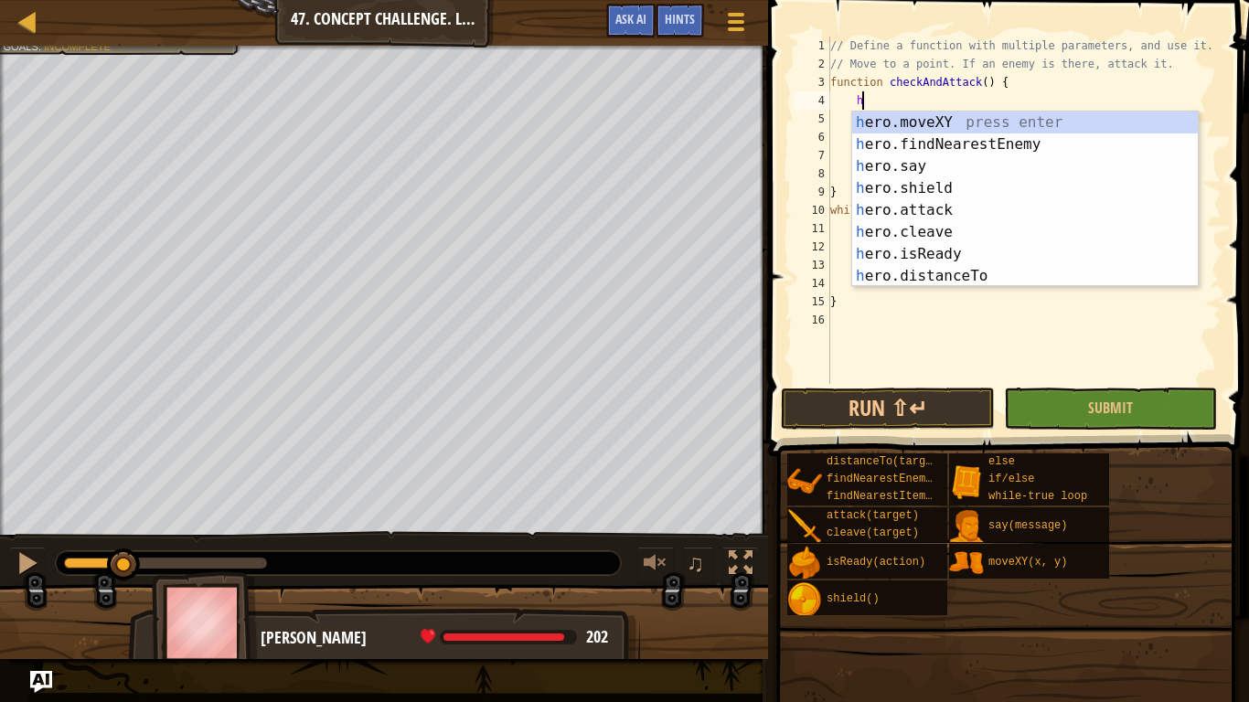
type textarea "her"
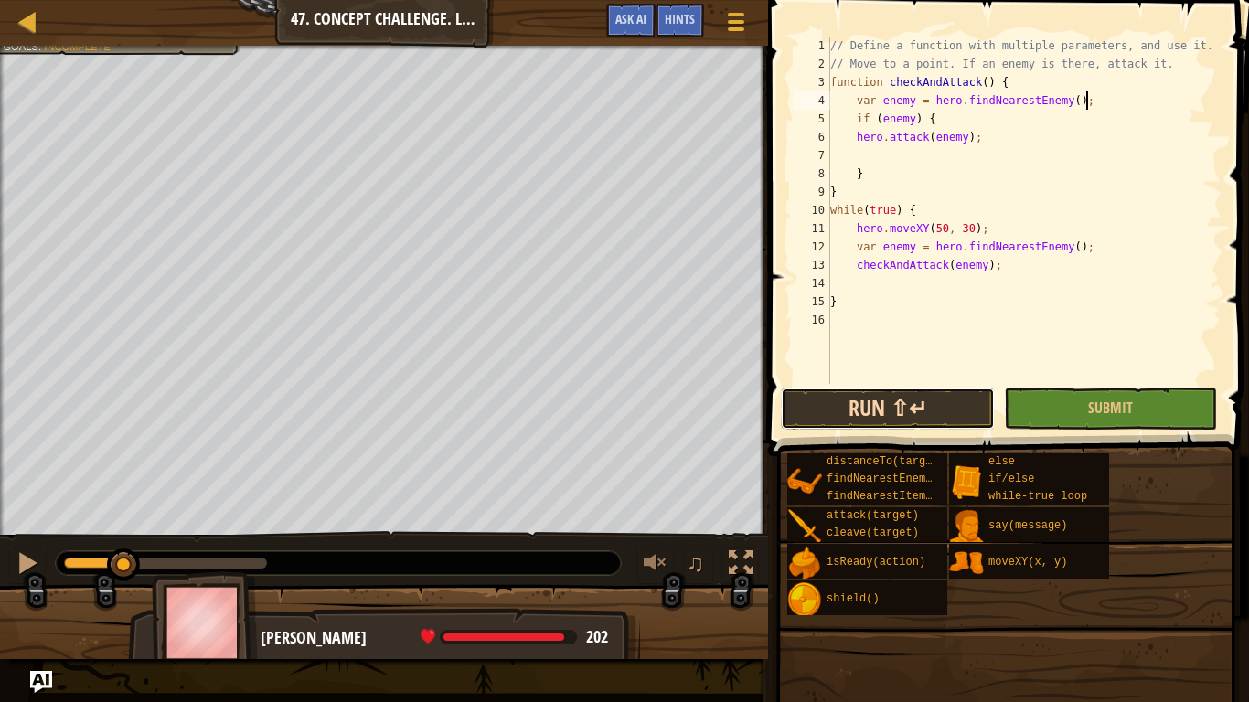
click at [933, 404] on button "Run ⇧↵" at bounding box center [887, 409] width 213 height 42
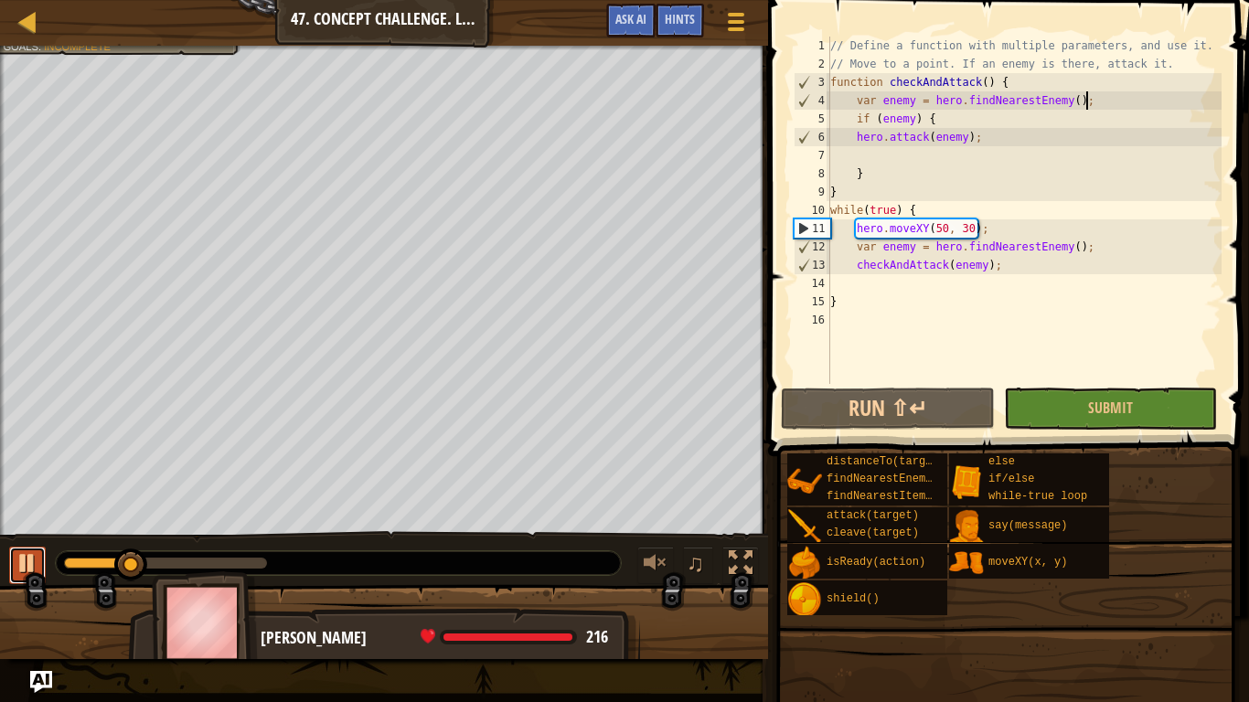
click at [18, 564] on div at bounding box center [28, 563] width 24 height 24
click at [1089, 249] on div "// Define a function with multiple parameters, and use it. // Move to a point. …" at bounding box center [1023, 229] width 395 height 384
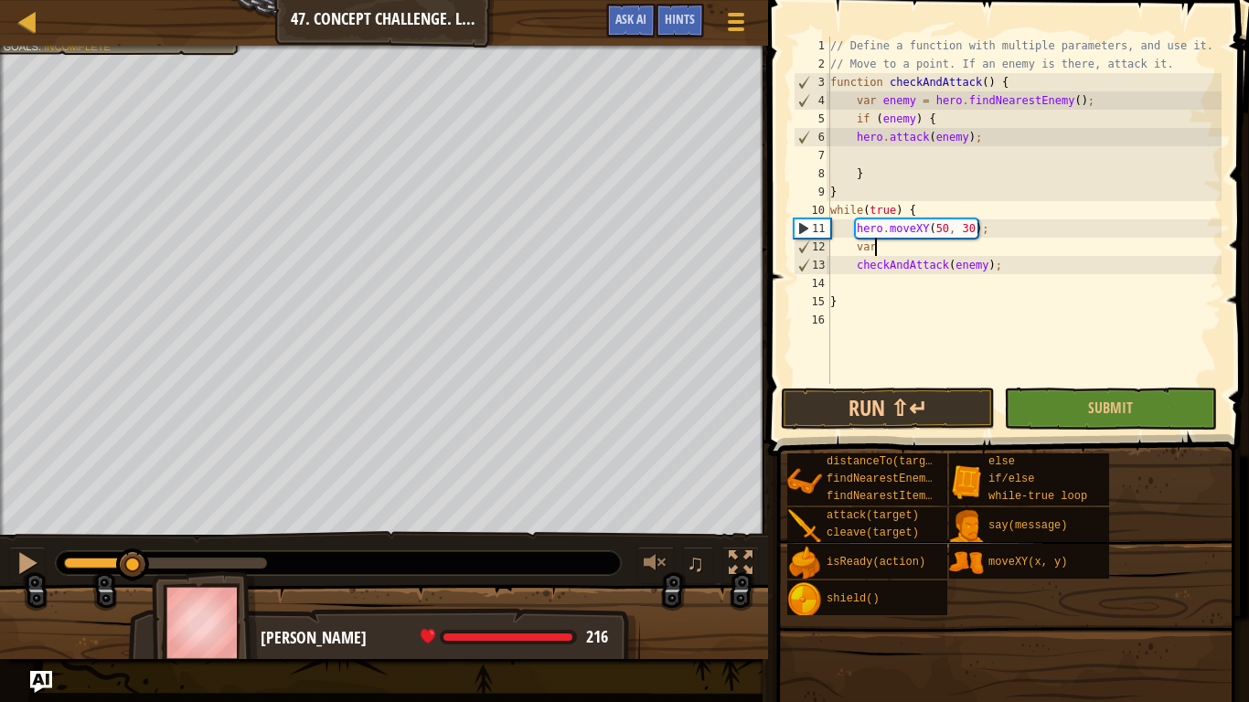
type textarea "v"
type textarea "hero.moveXY(50, 30);"
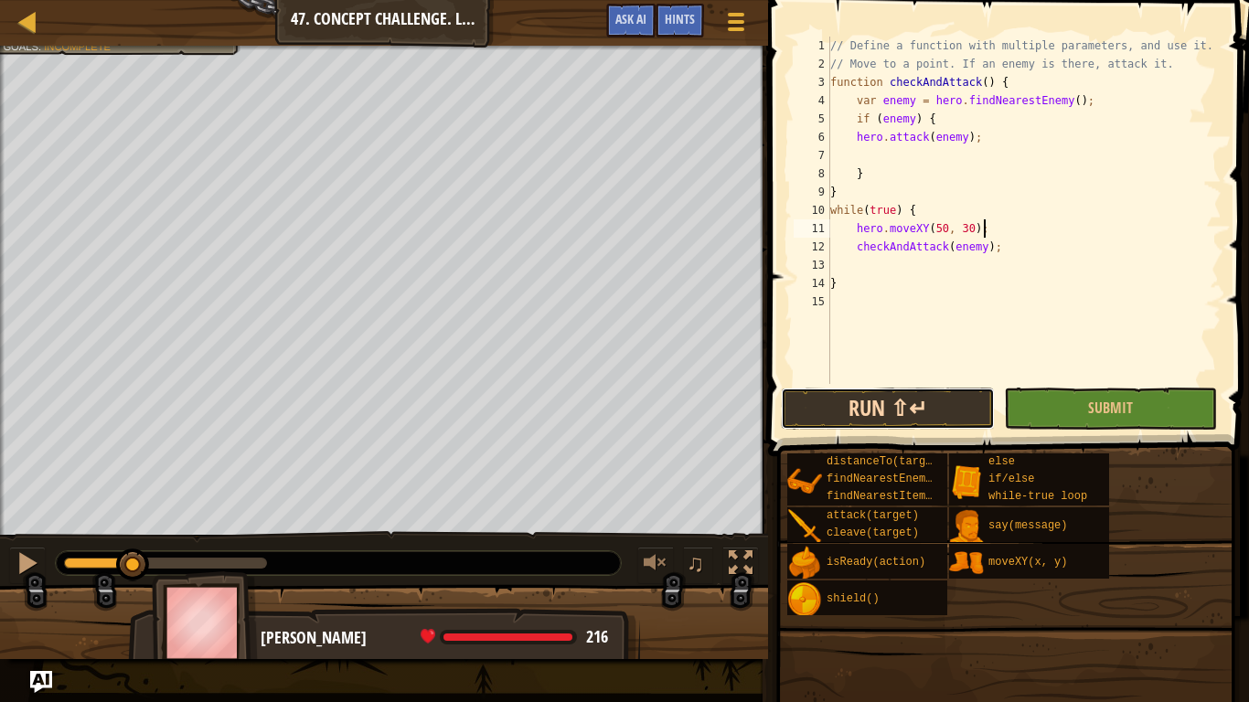
click at [945, 419] on button "Run ⇧↵" at bounding box center [887, 409] width 213 height 42
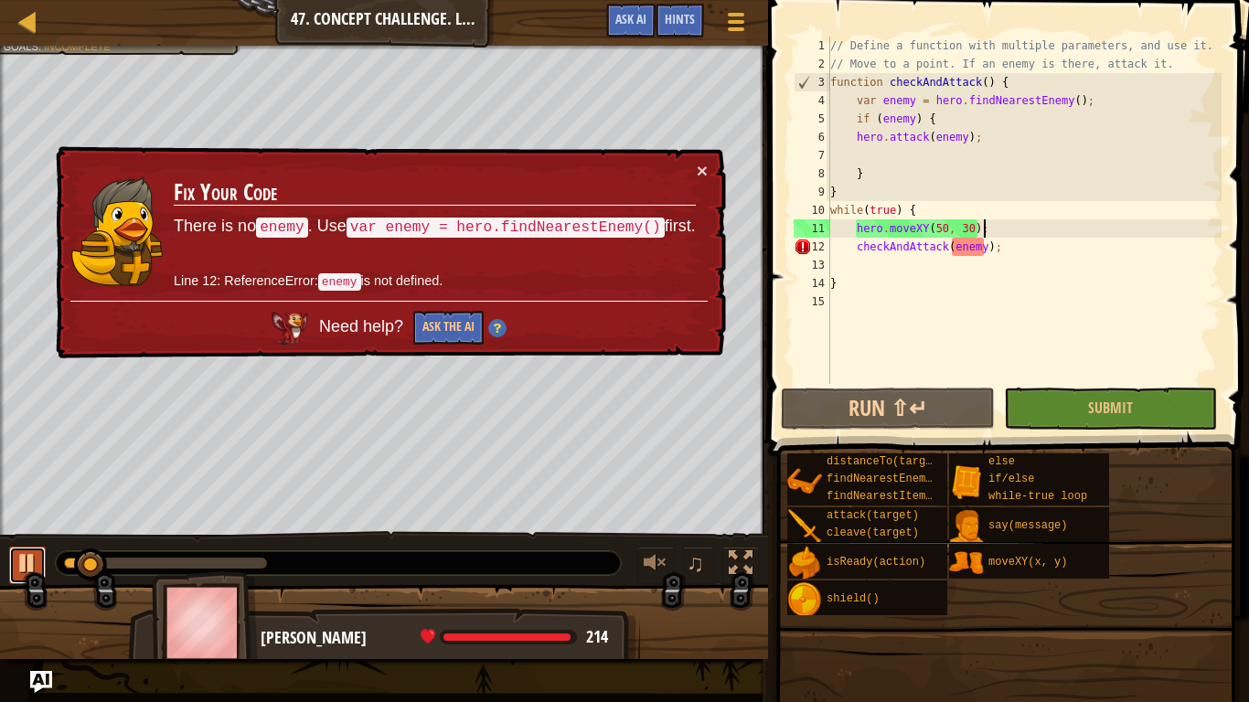
click at [16, 569] on div at bounding box center [28, 563] width 24 height 24
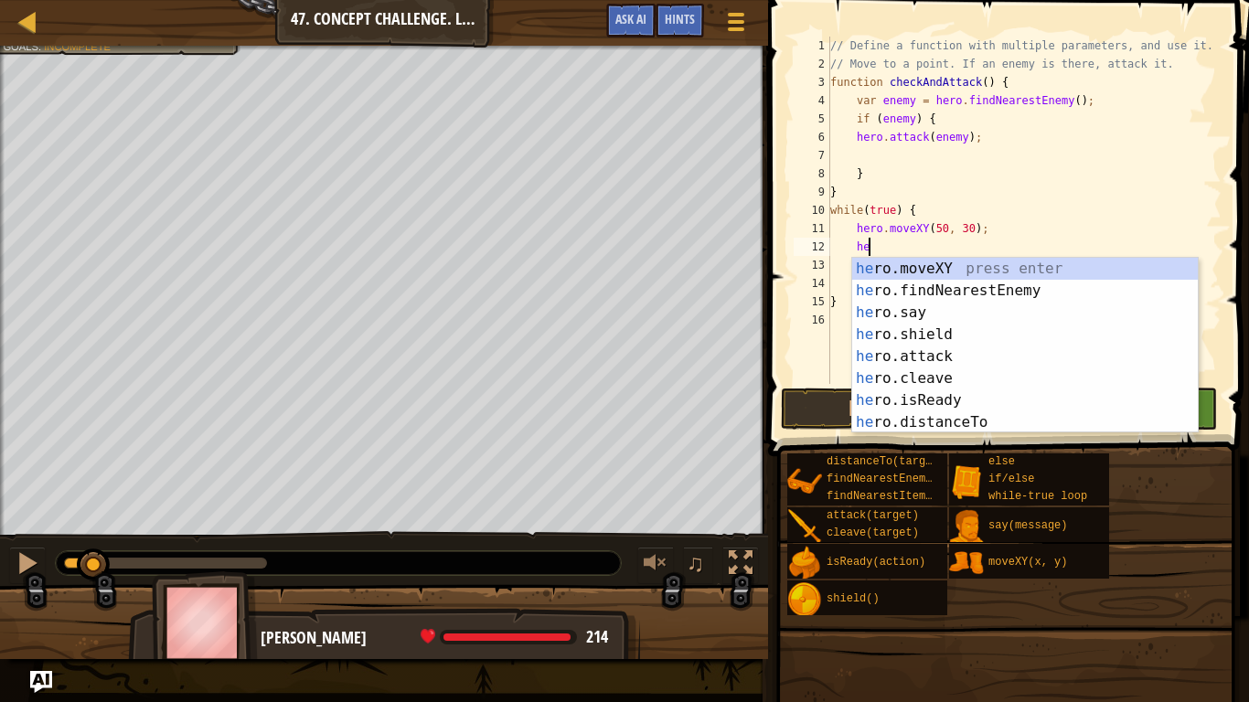
type textarea "her"
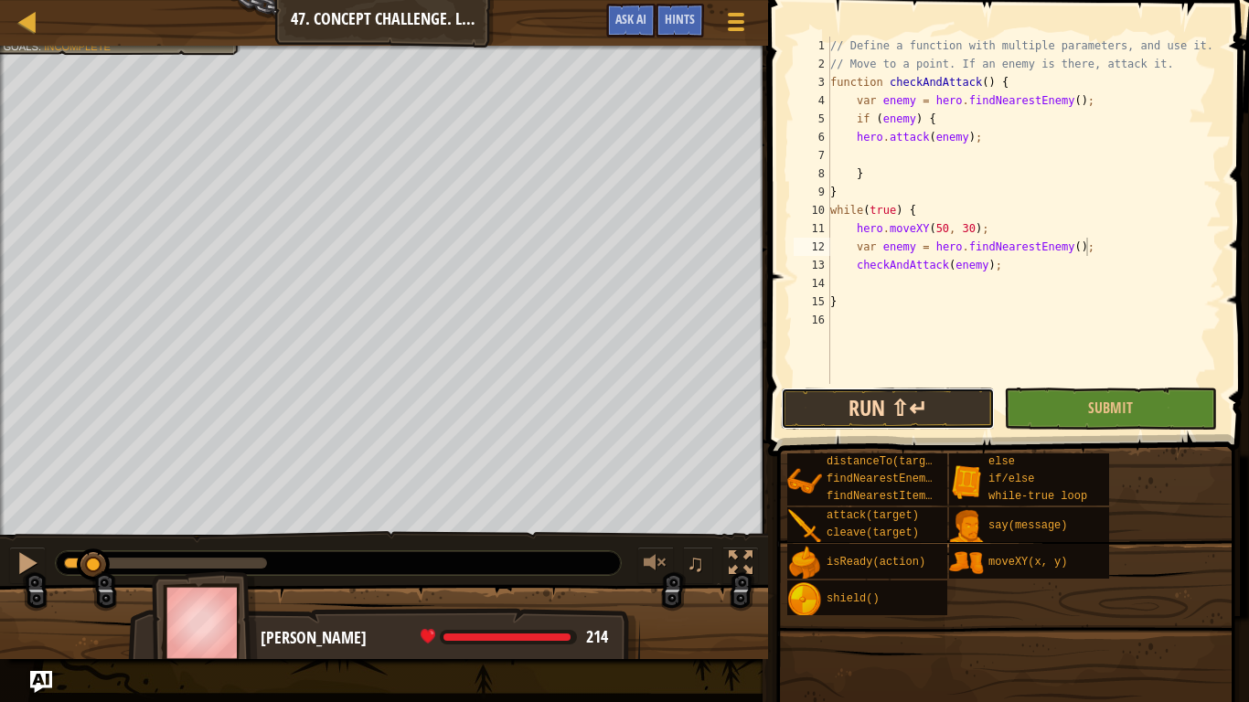
click at [922, 420] on button "Run ⇧↵" at bounding box center [887, 409] width 213 height 42
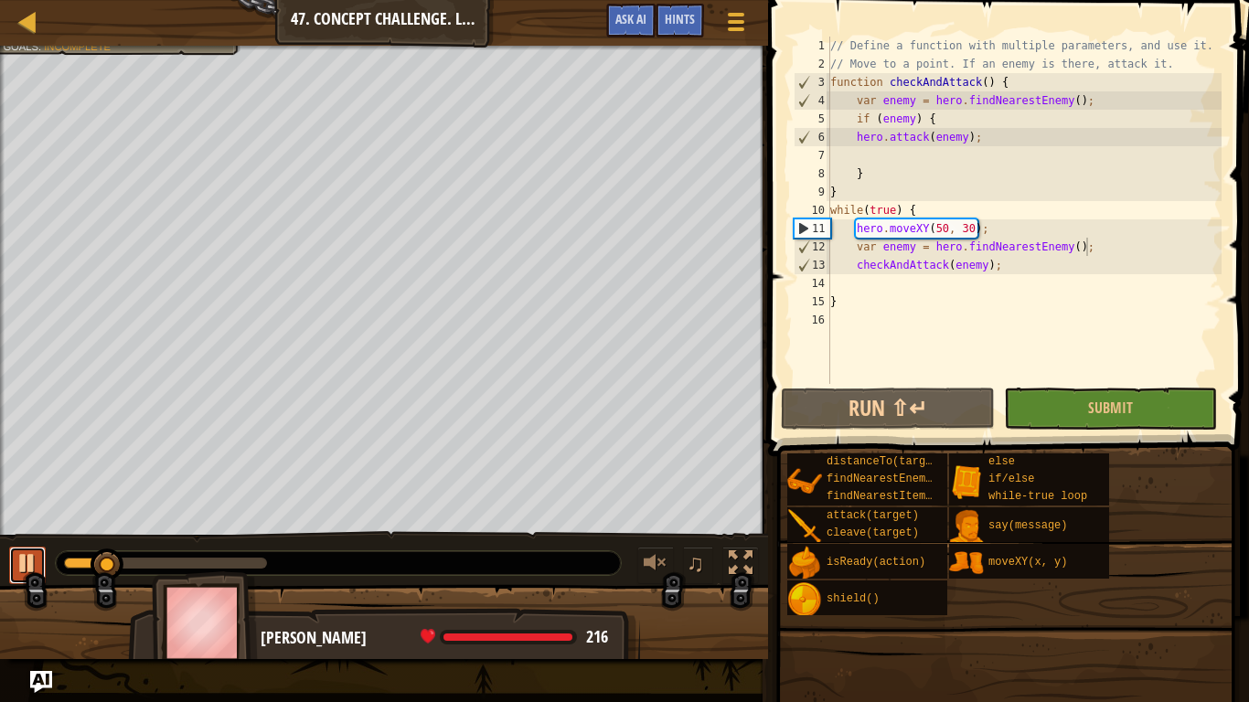
click at [20, 568] on div at bounding box center [28, 563] width 24 height 24
click at [1006, 270] on div "// Define a function with multiple parameters, and use it. // Move to a point. …" at bounding box center [1023, 229] width 395 height 384
type textarea "checkAndAttack(enemy);"
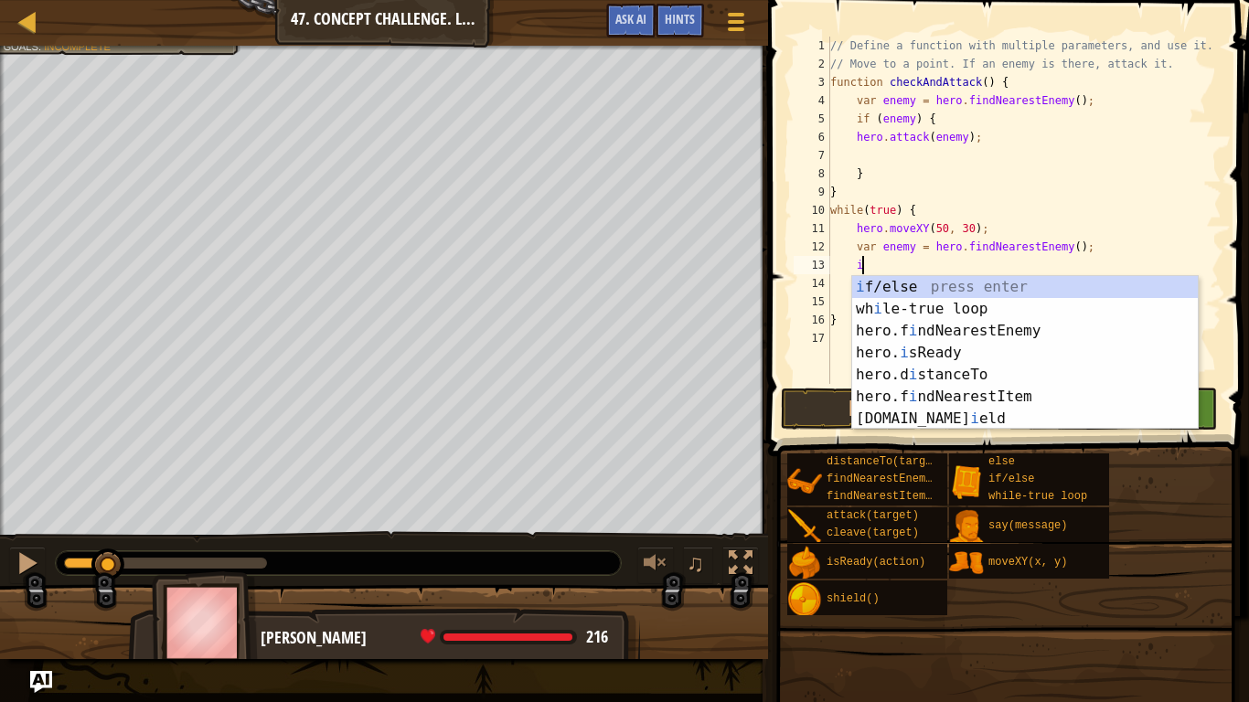
scroll to position [8, 5]
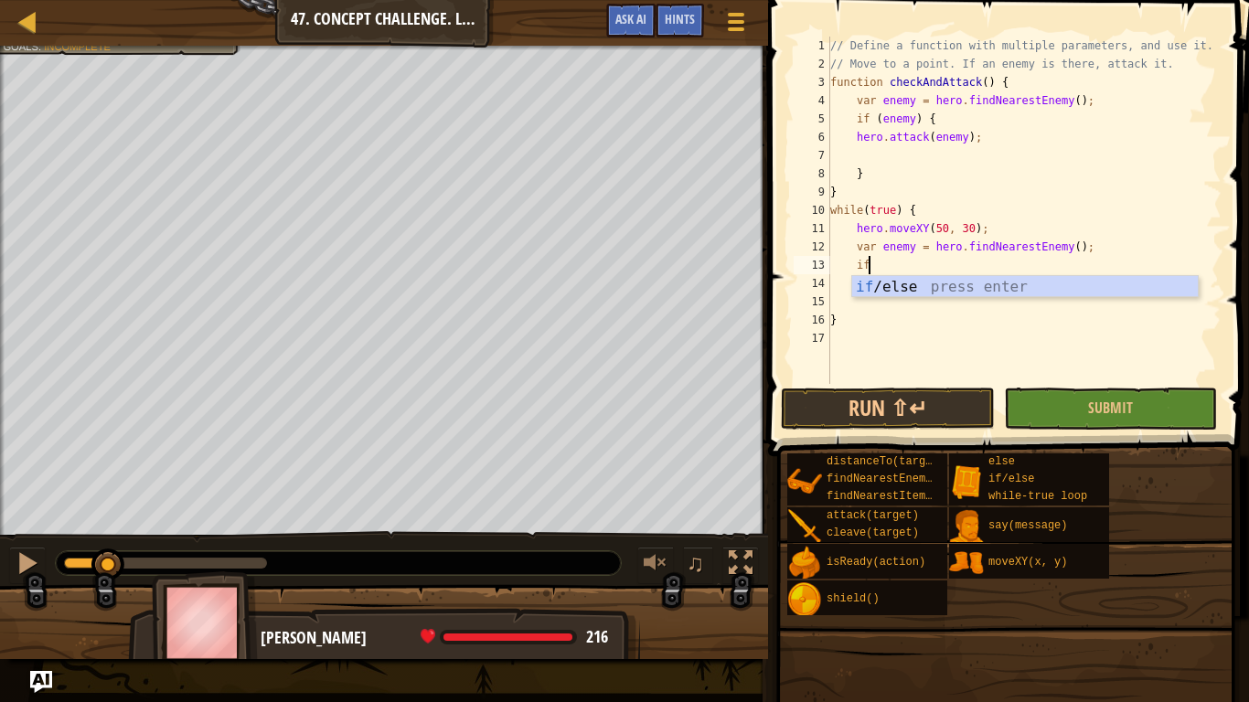
type textarea "if (enemy) {"
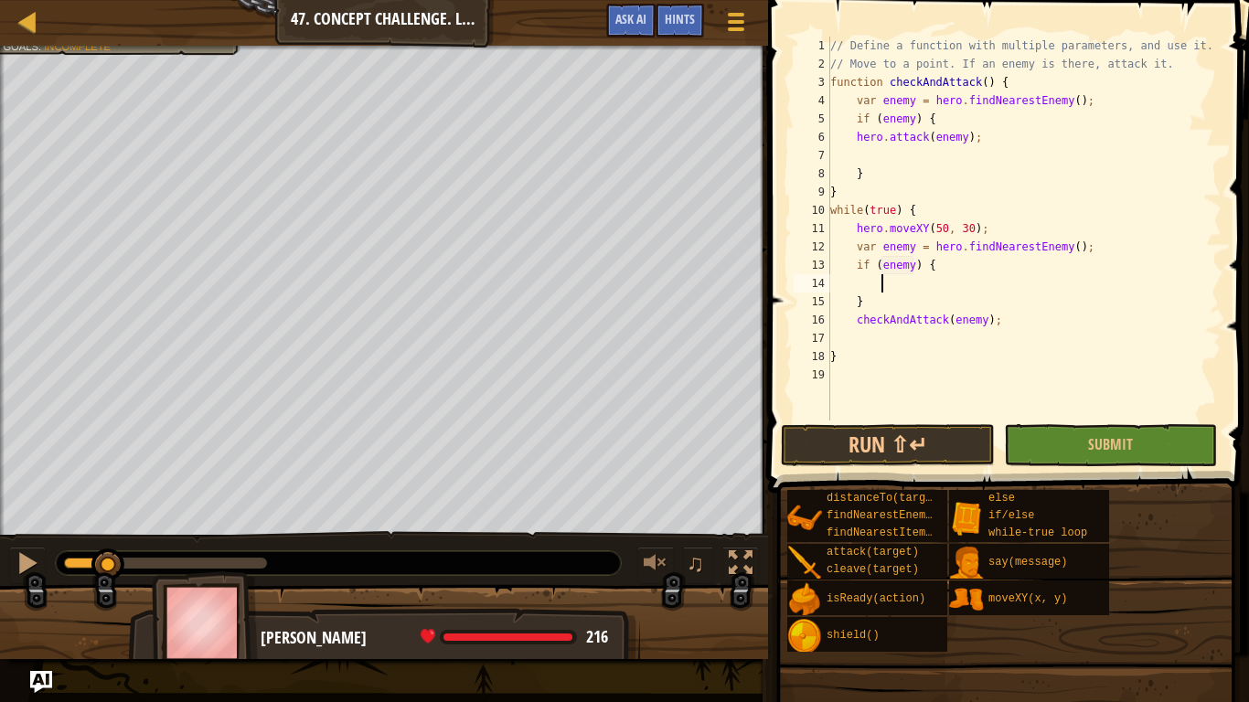
type textarea "}"
type textarea "checkAndAttack(enemy);"
type textarea "}"
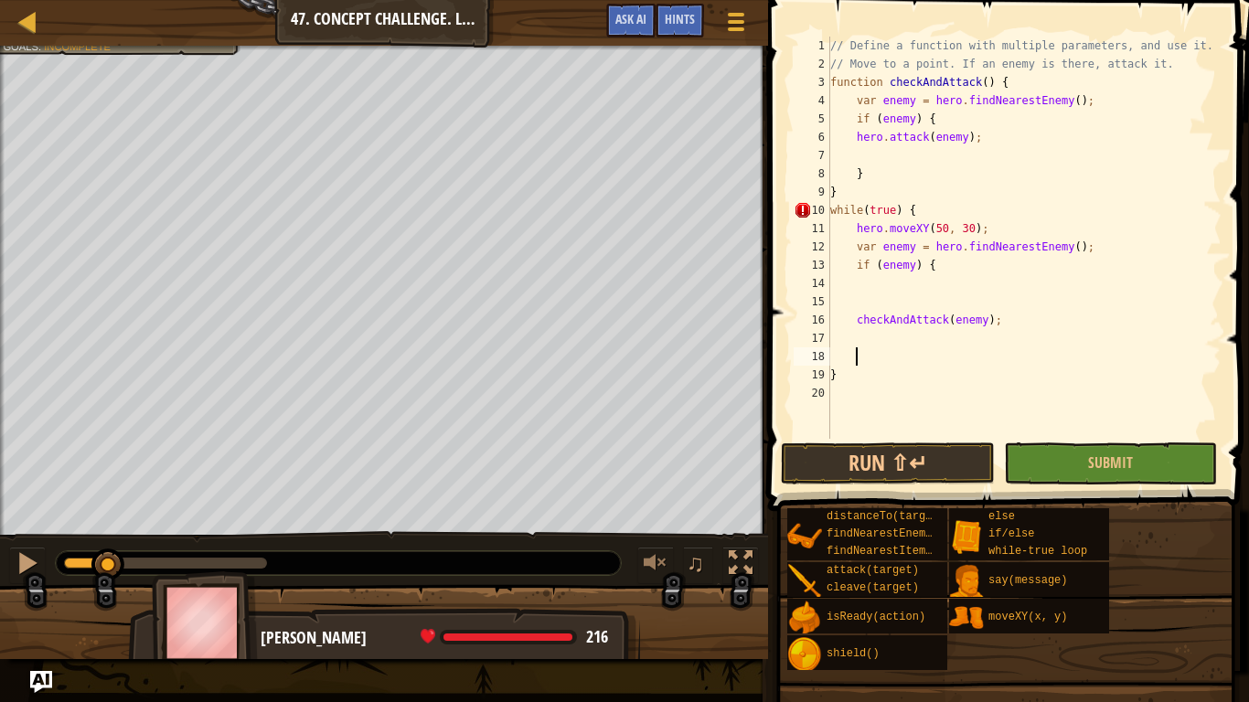
type textarea "}"
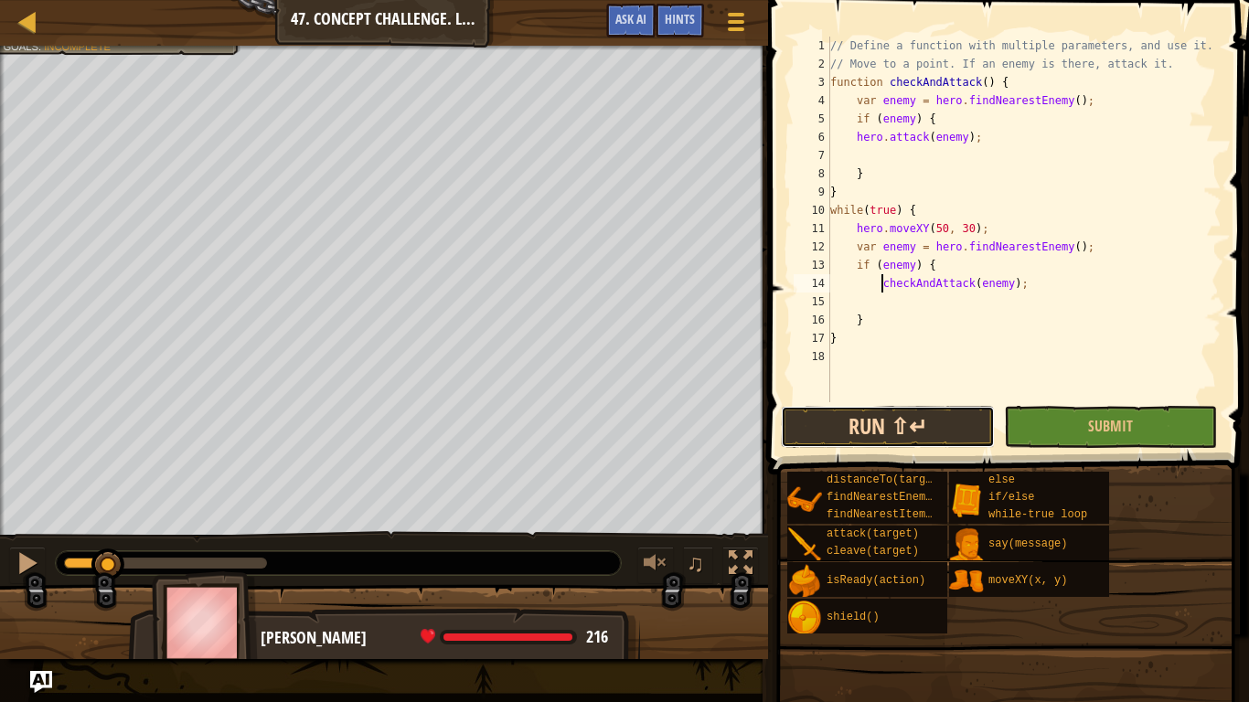
click at [913, 415] on button "Run ⇧↵" at bounding box center [887, 427] width 213 height 42
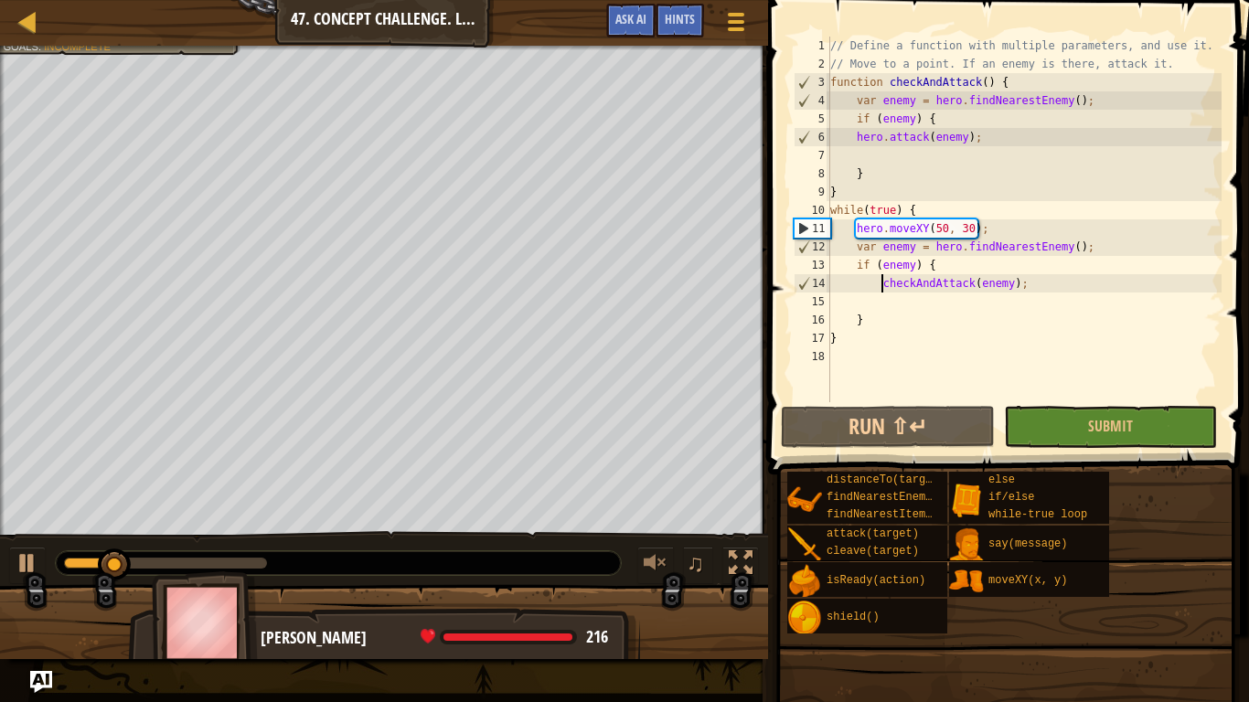
click at [0, 552] on div "♫" at bounding box center [384, 558] width 768 height 55
click at [868, 314] on div "// Define a function with multiple parameters, and use it. // Move to a point. …" at bounding box center [1023, 238] width 395 height 402
click at [850, 318] on div "// Define a function with multiple parameters, and use it. // Move to a point. …" at bounding box center [1023, 238] width 395 height 402
type textarea "}"
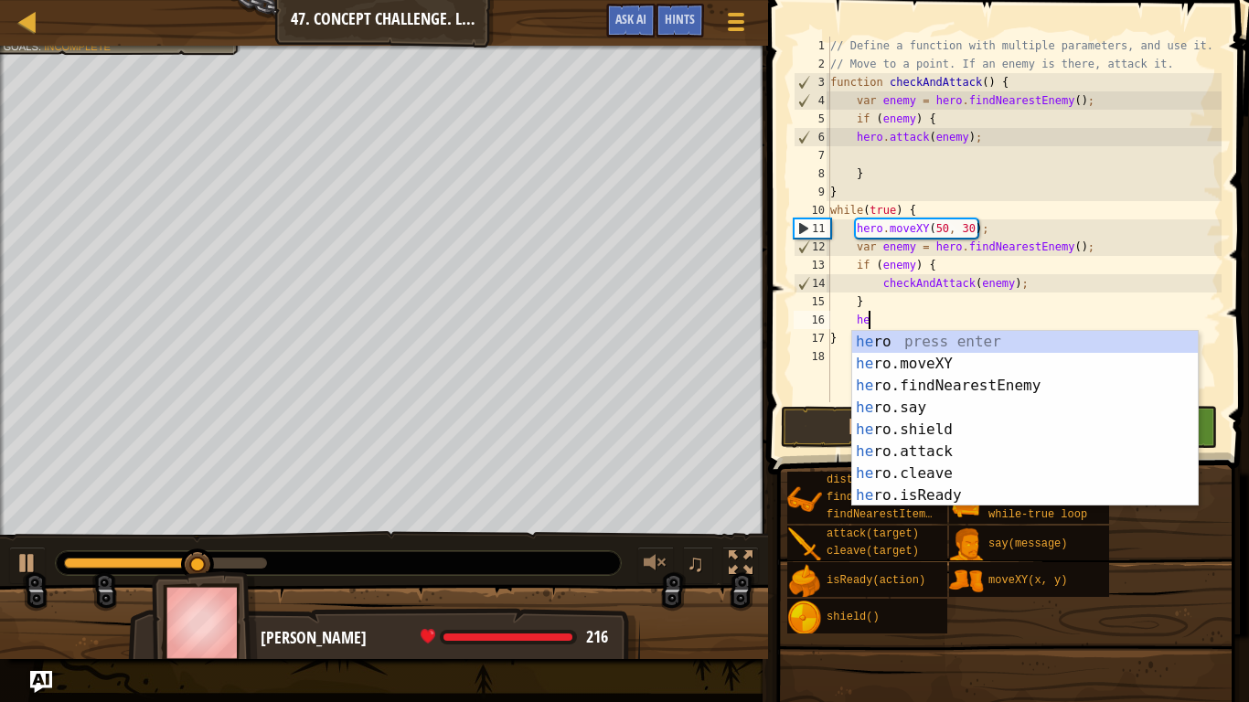
scroll to position [8, 5]
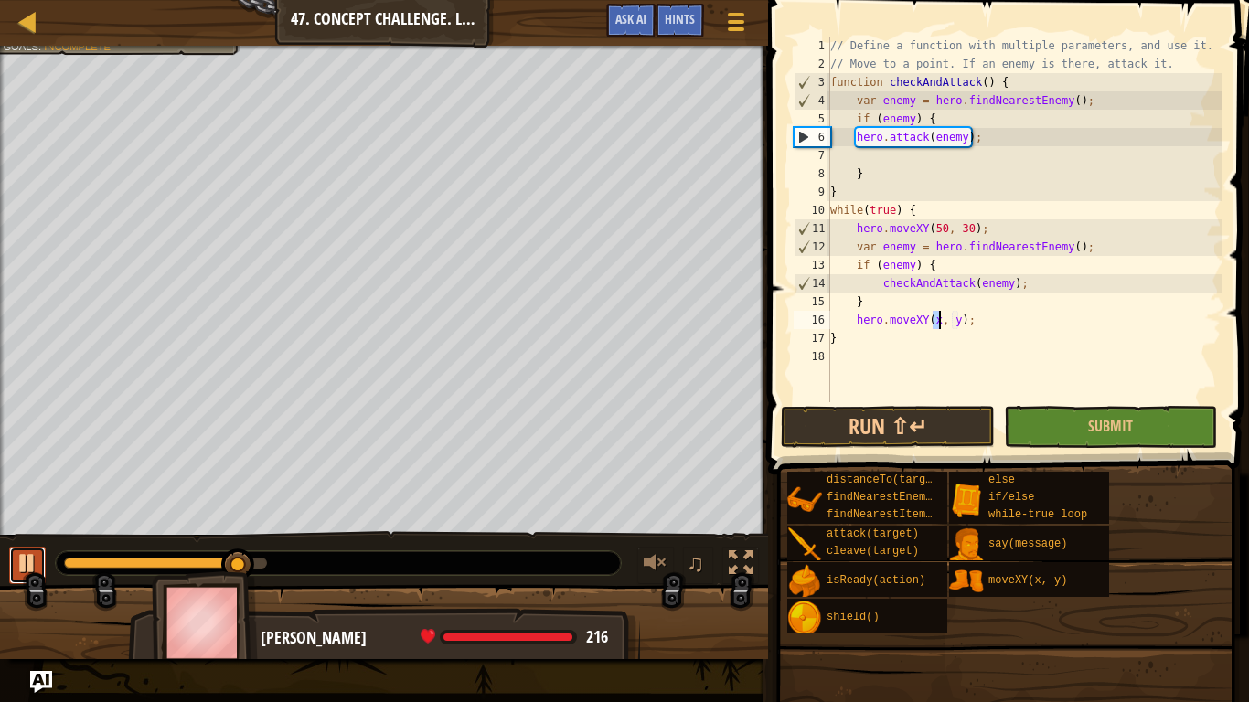
click at [21, 569] on div at bounding box center [28, 563] width 24 height 24
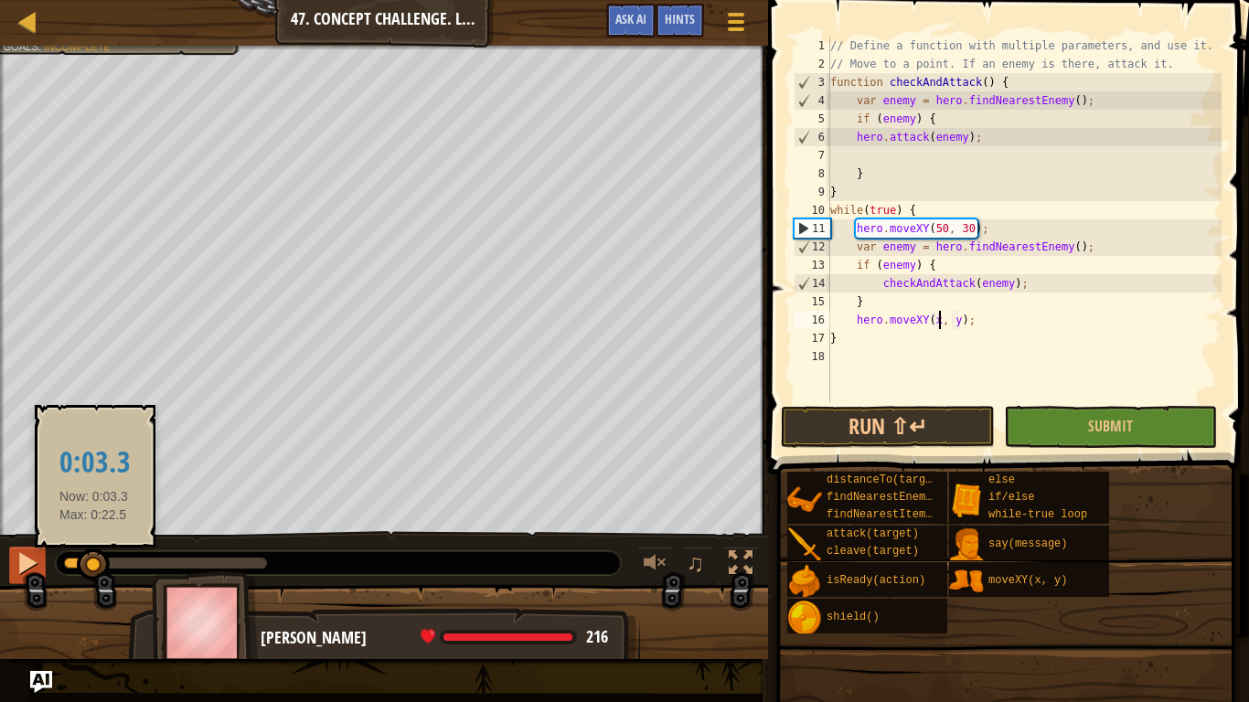
drag, startPoint x: 234, startPoint y: 563, endPoint x: 28, endPoint y: 572, distance: 205.9
click at [28, 572] on div "♫" at bounding box center [384, 558] width 768 height 55
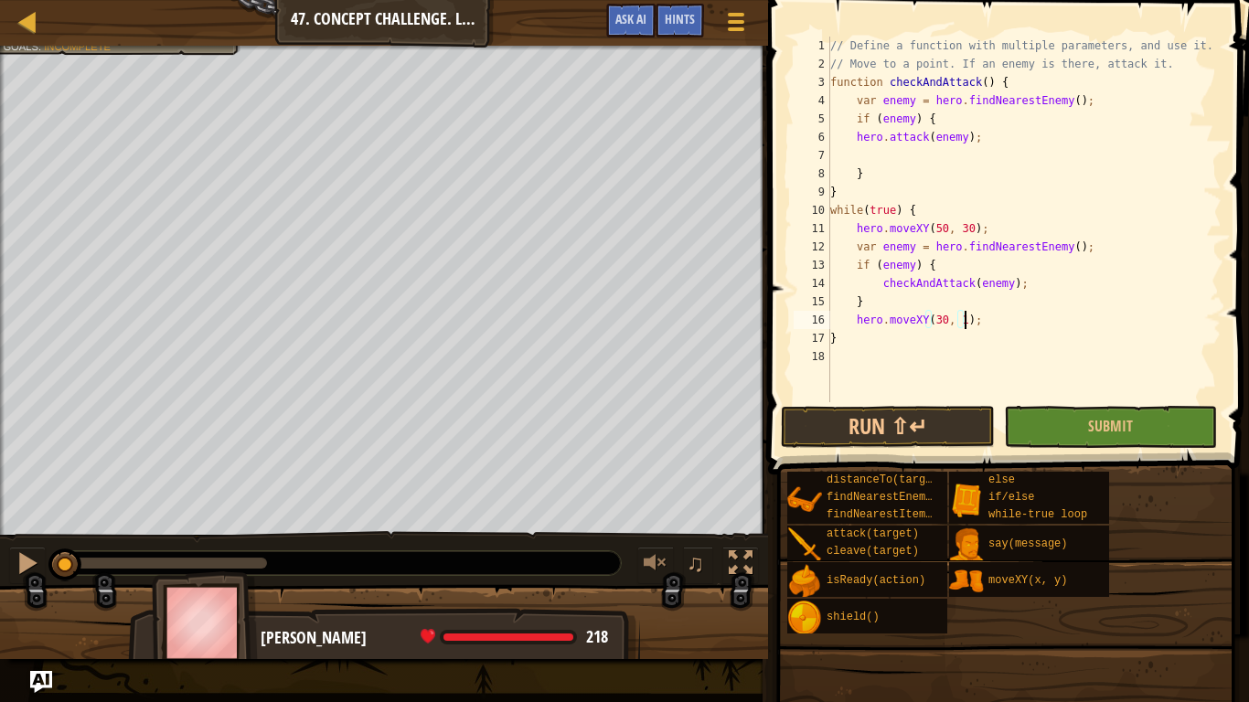
scroll to position [8, 21]
type textarea "hero.moveXY(30, 10);"
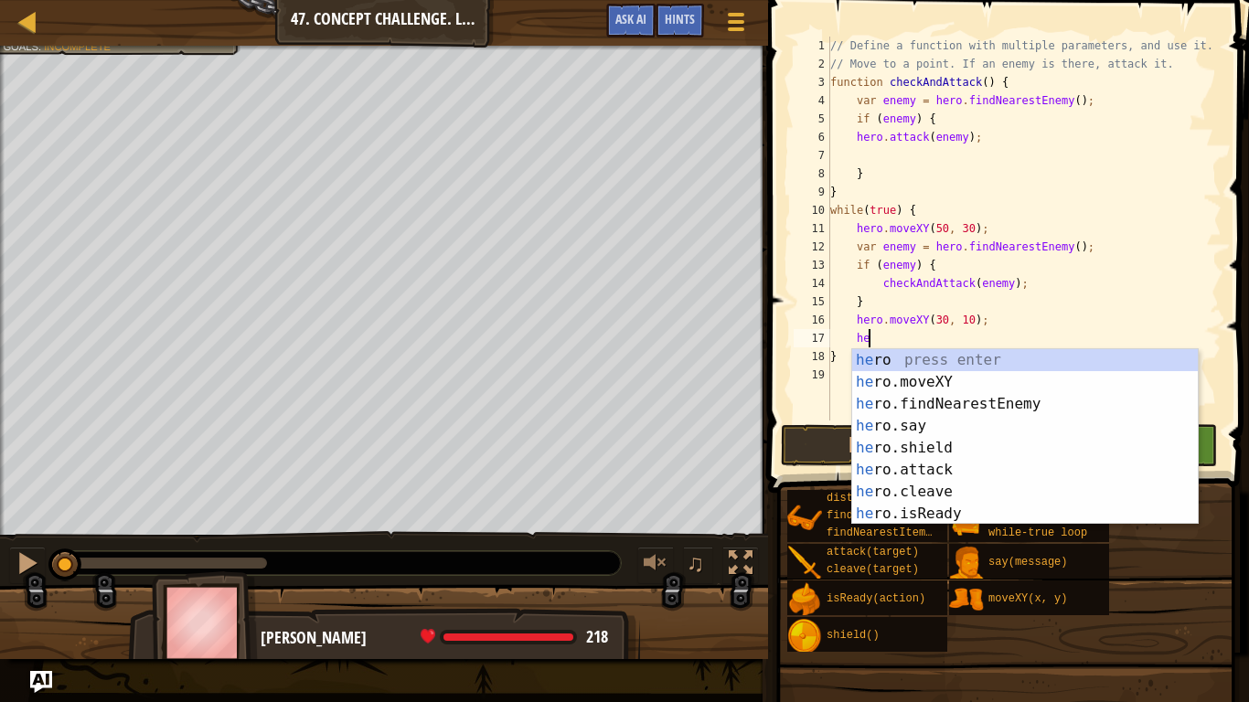
type textarea "her"
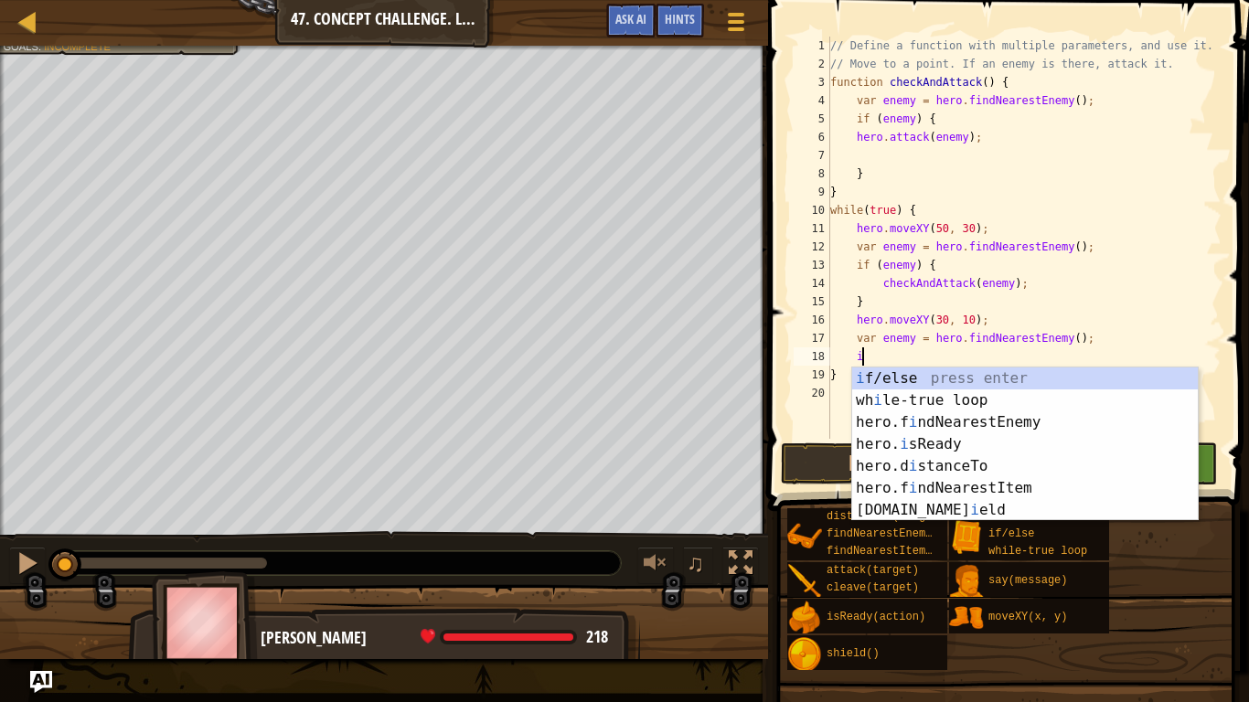
scroll to position [8, 5]
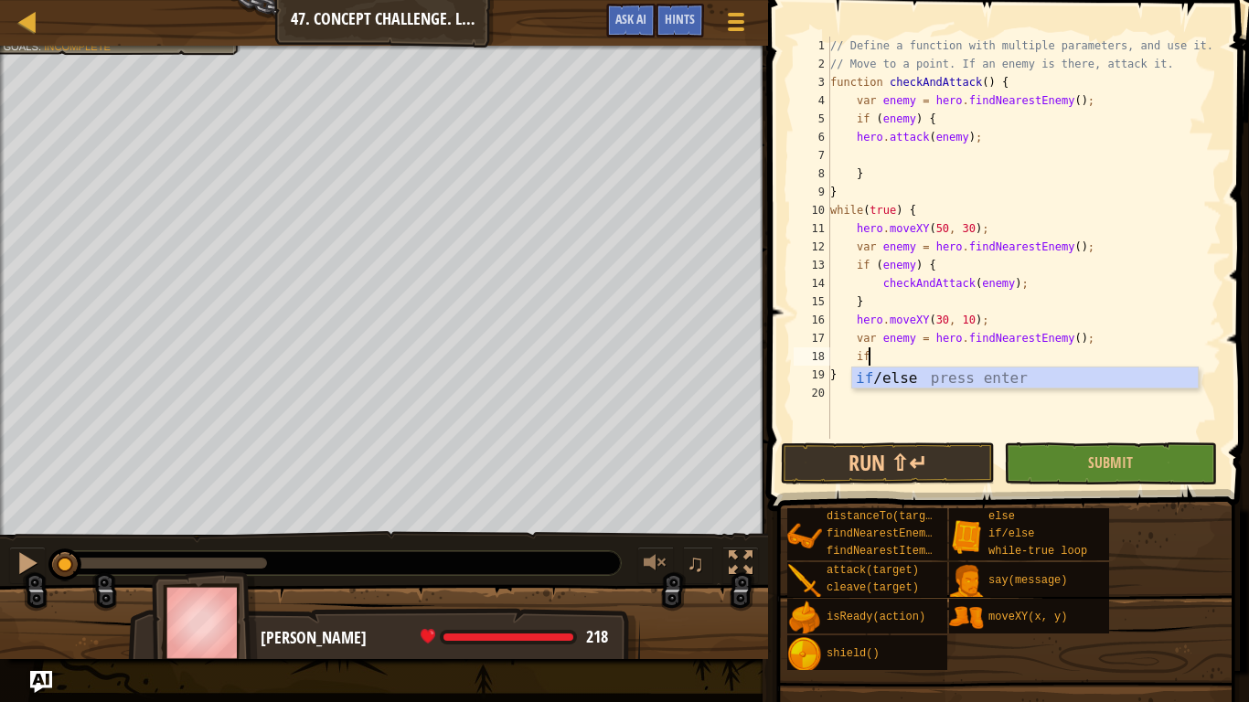
type textarea "if (enemy) {"
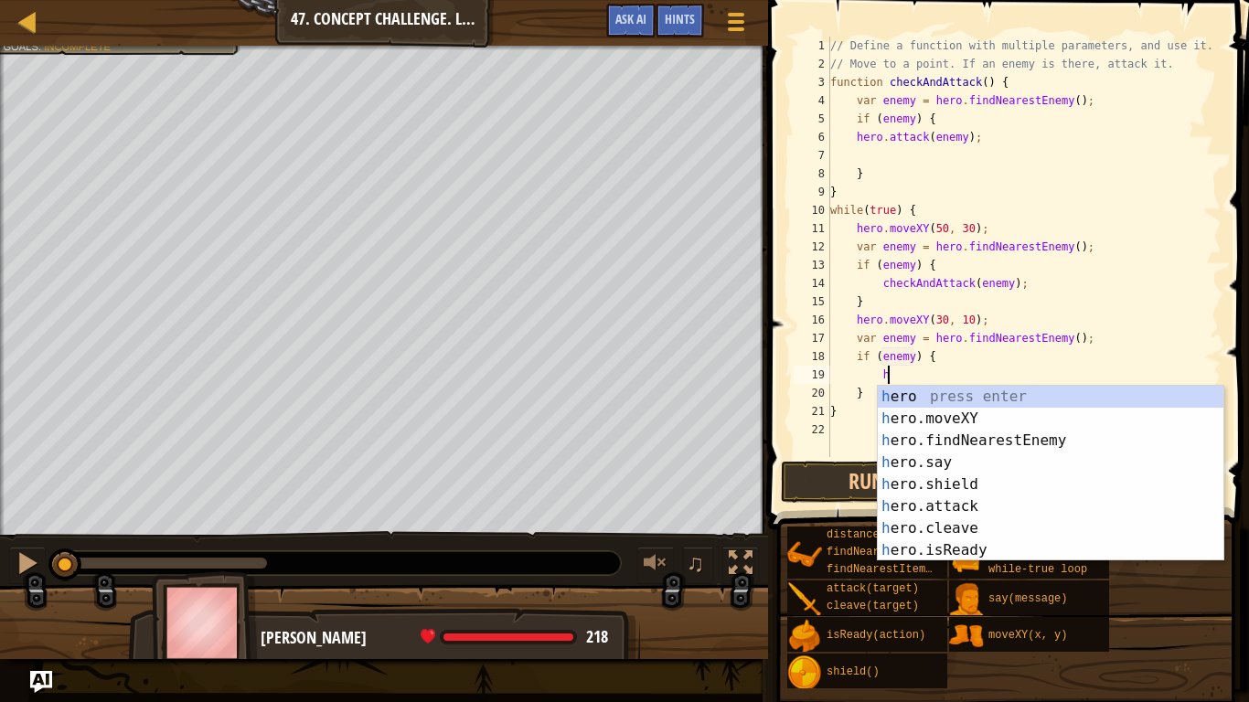
scroll to position [8, 9]
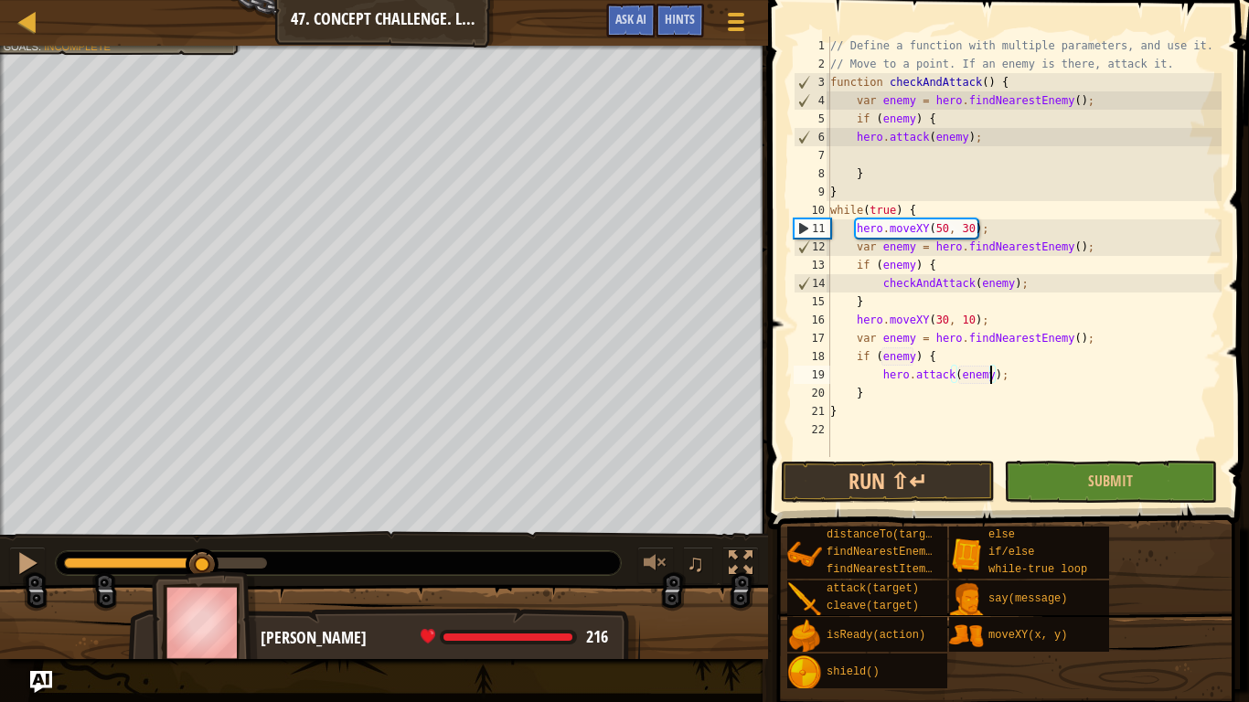
drag, startPoint x: 59, startPoint y: 567, endPoint x: 203, endPoint y: 543, distance: 146.4
click at [203, 543] on div "♫" at bounding box center [384, 558] width 768 height 55
click at [865, 306] on div "// Define a function with multiple parameters, and use it. // Move to a point. …" at bounding box center [1023, 265] width 395 height 457
type textarea "}"
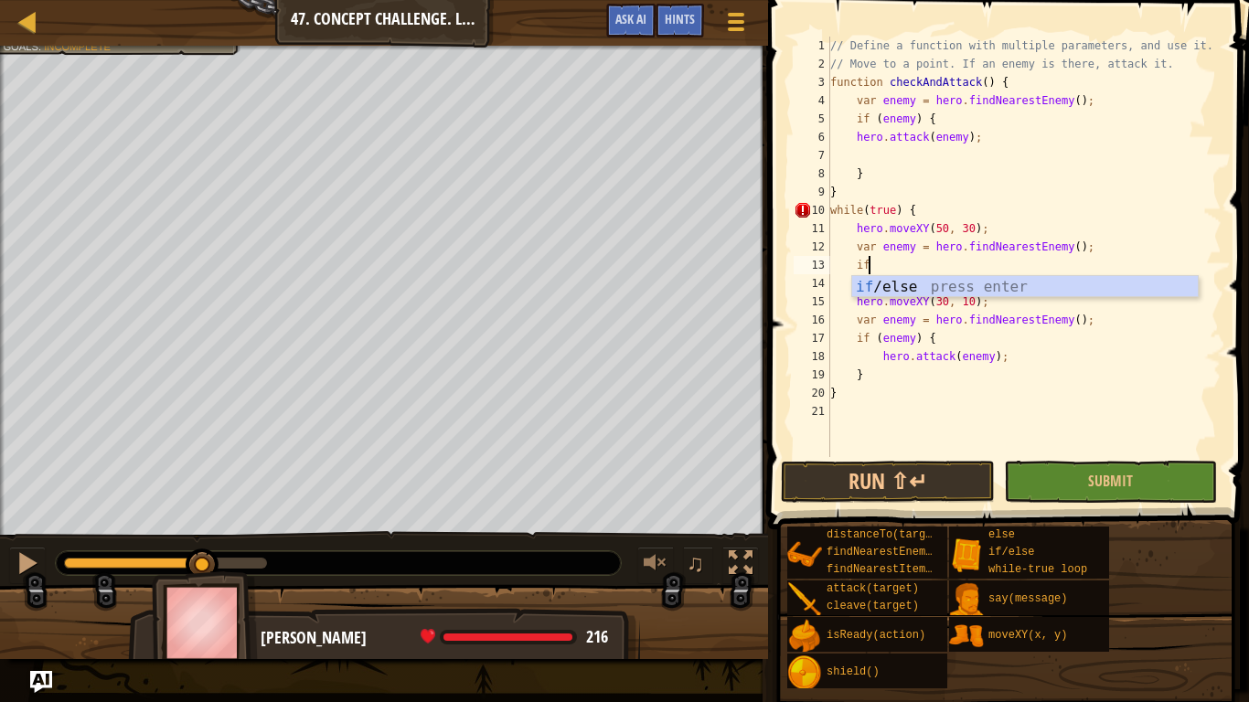
type textarea "i"
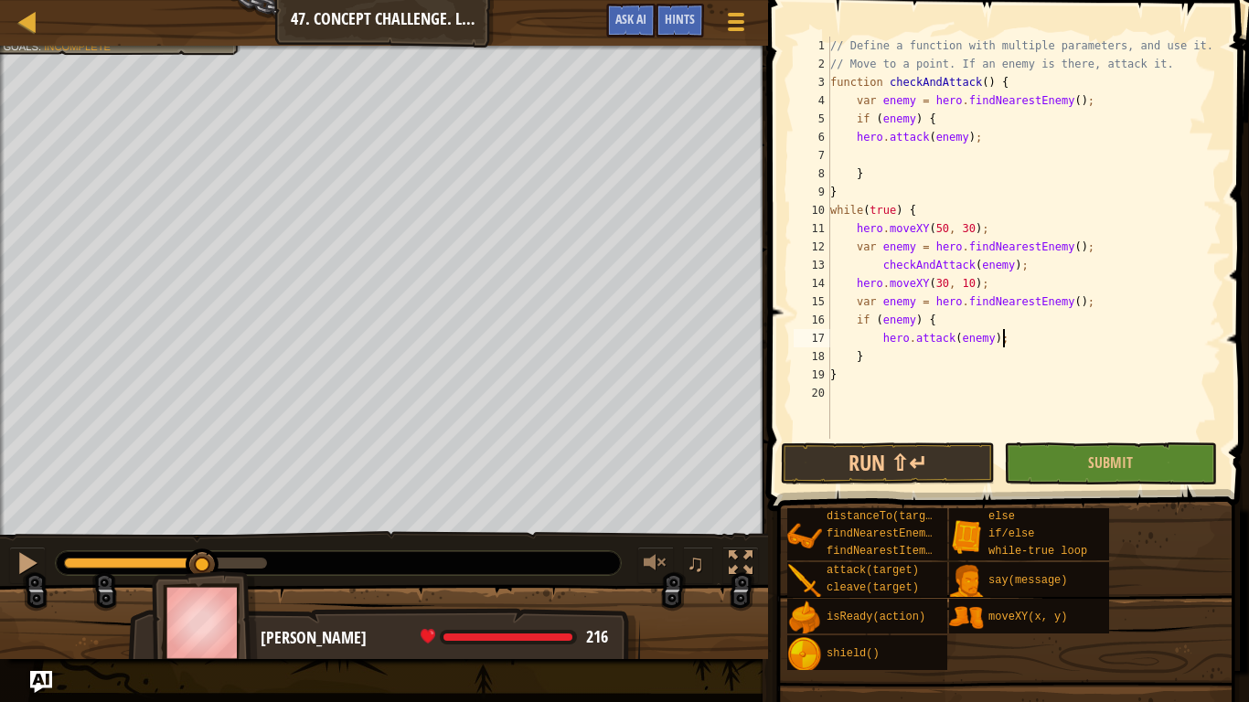
type textarea "}"
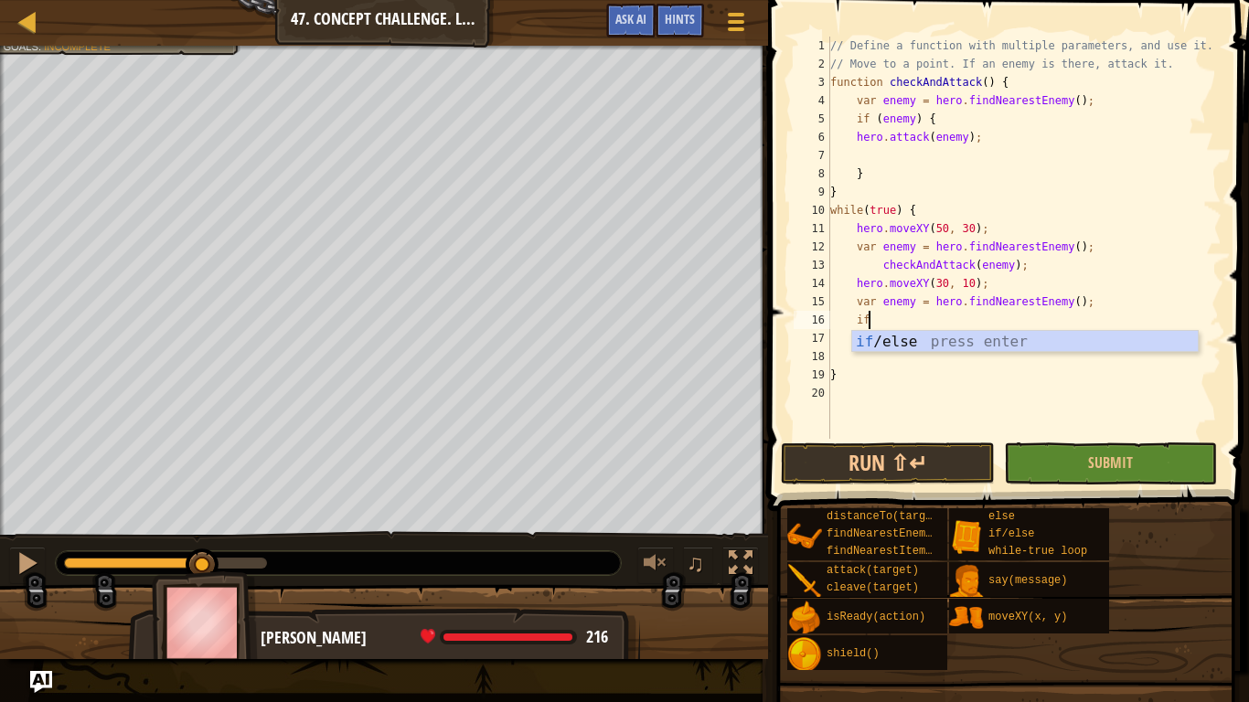
type textarea "i"
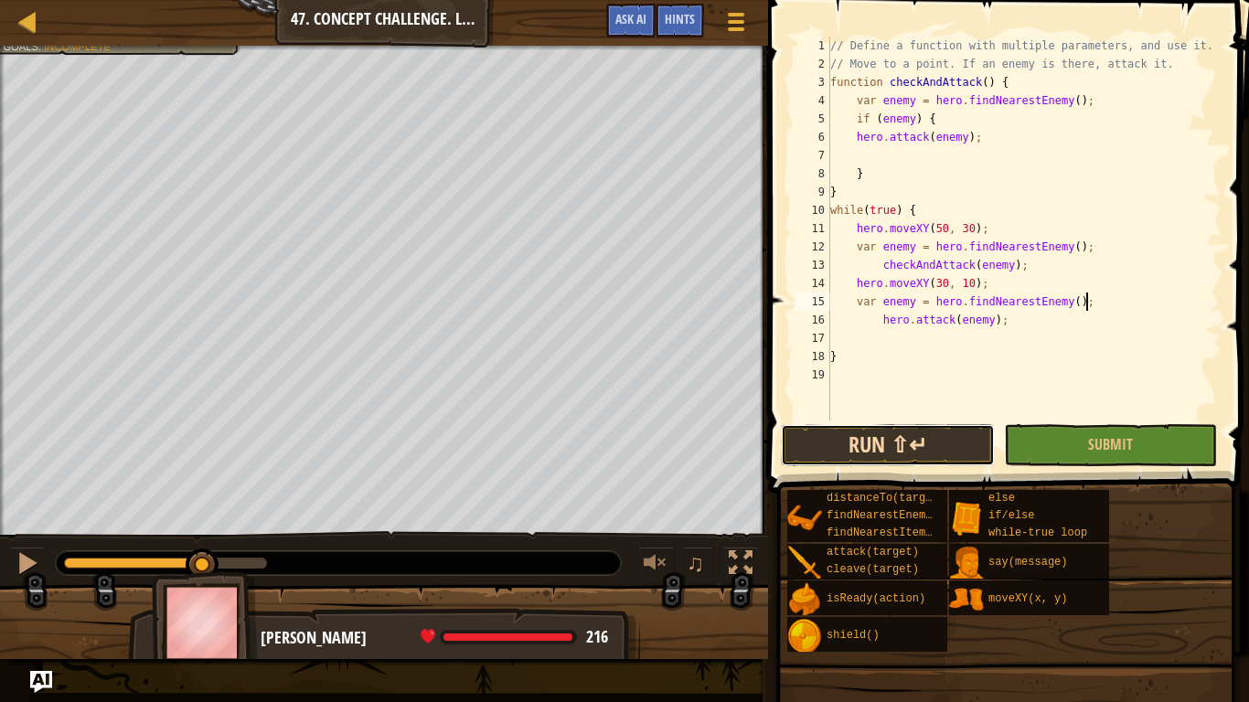
click at [901, 425] on button "Run ⇧↵" at bounding box center [887, 445] width 213 height 42
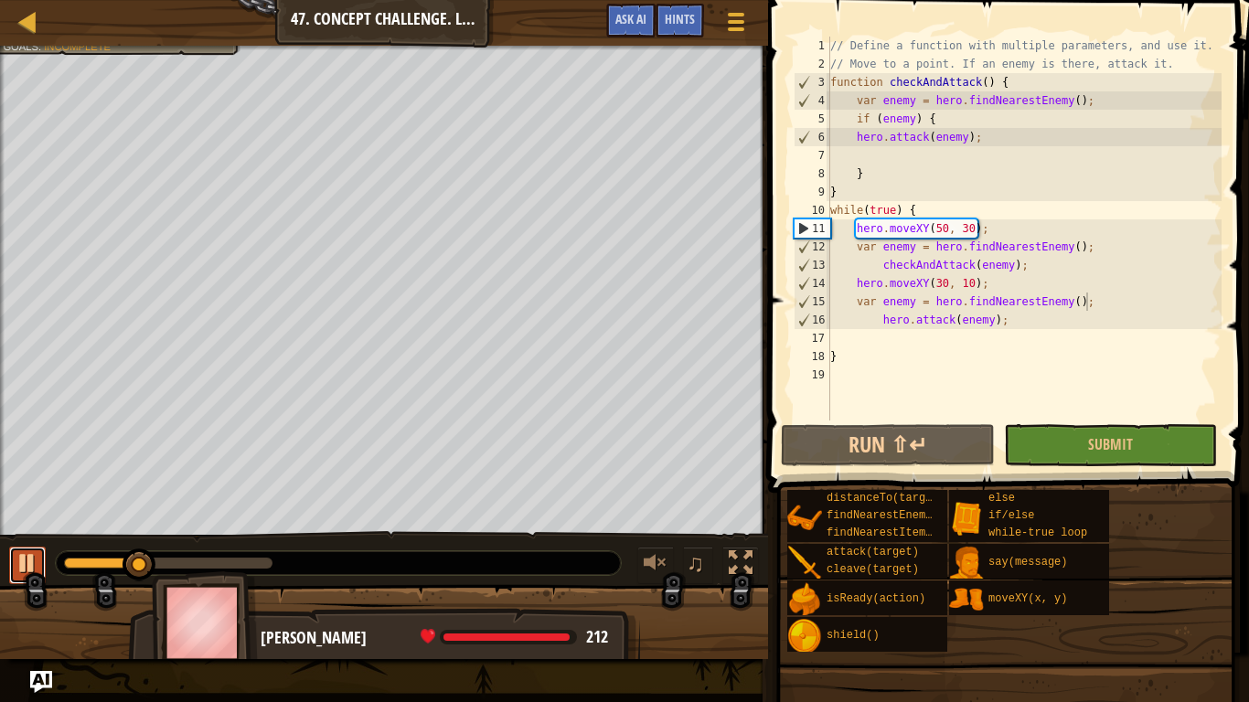
click at [40, 568] on button at bounding box center [27, 565] width 37 height 37
click at [1024, 323] on div "// Define a function with multiple parameters, and use it. // Move to a point. …" at bounding box center [1023, 247] width 395 height 421
type textarea "hero.attack(enemy);"
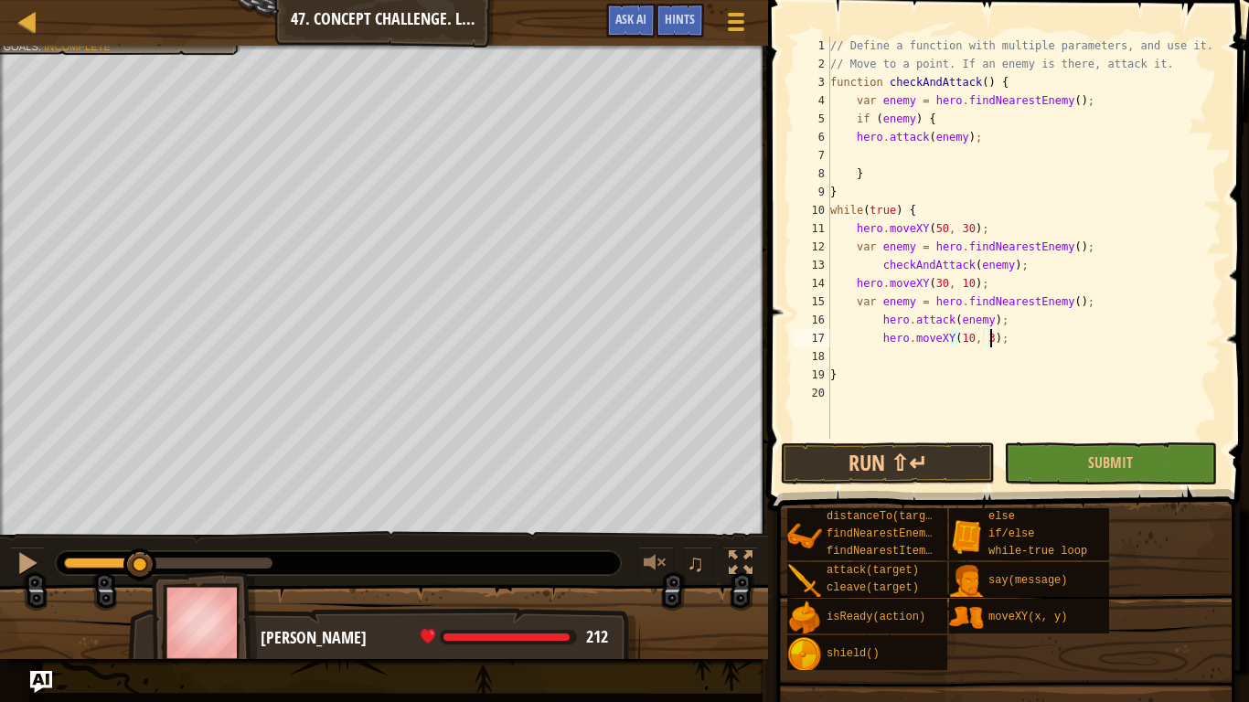
scroll to position [8, 25]
type textarea "hero.moveXY(10, 30);"
click at [928, 353] on div "// Define a function with multiple parameters, and use it. // Move to a point. …" at bounding box center [1023, 256] width 395 height 439
type textarea "hero.moveXY(10, 30);"
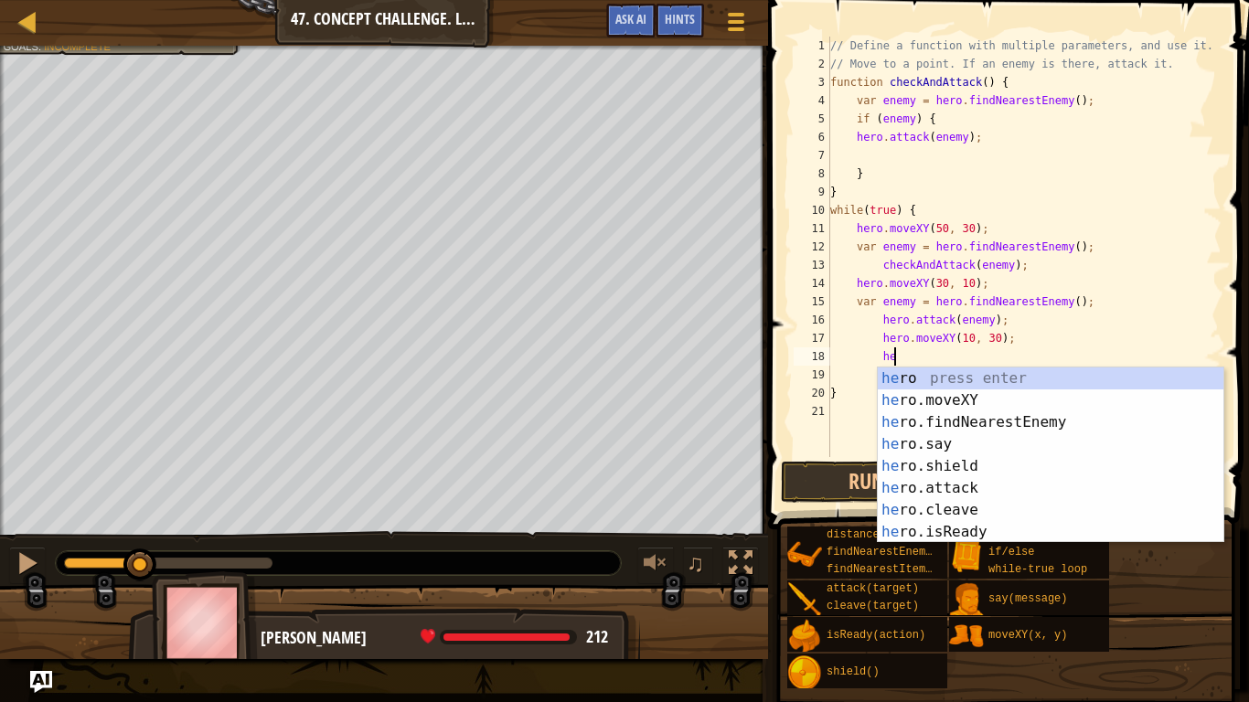
type textarea "her"
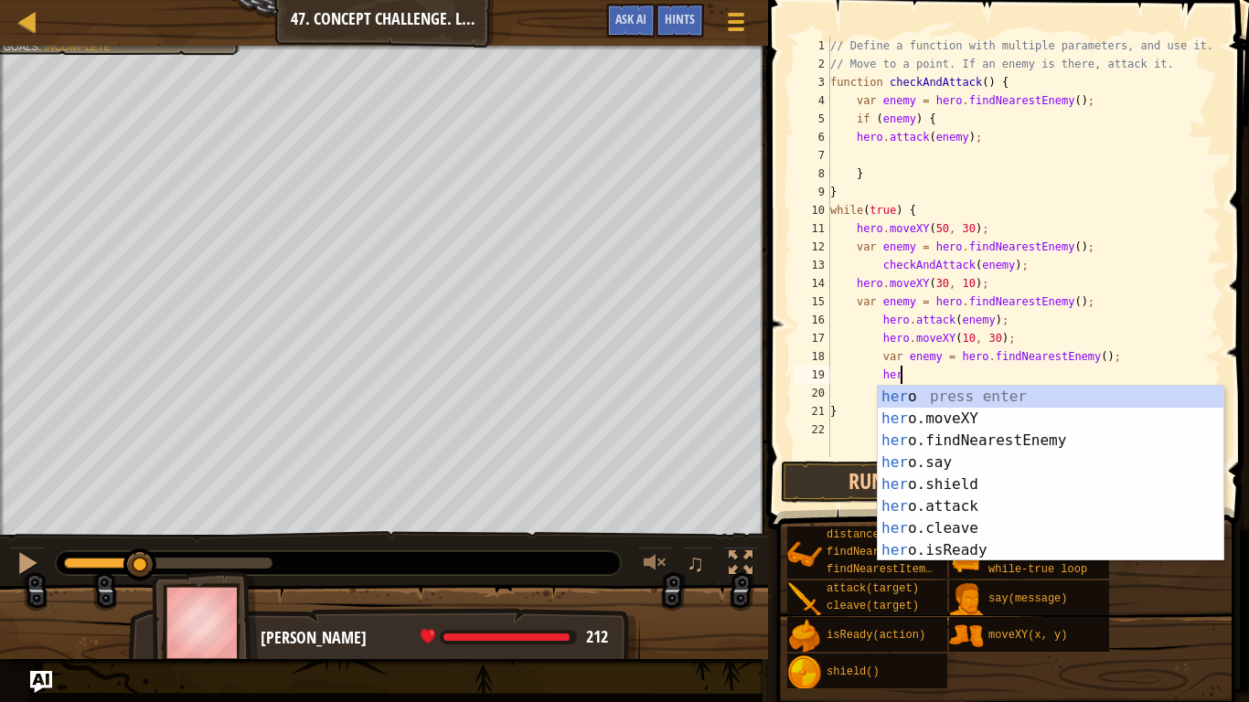
scroll to position [8, 9]
type textarea "h"
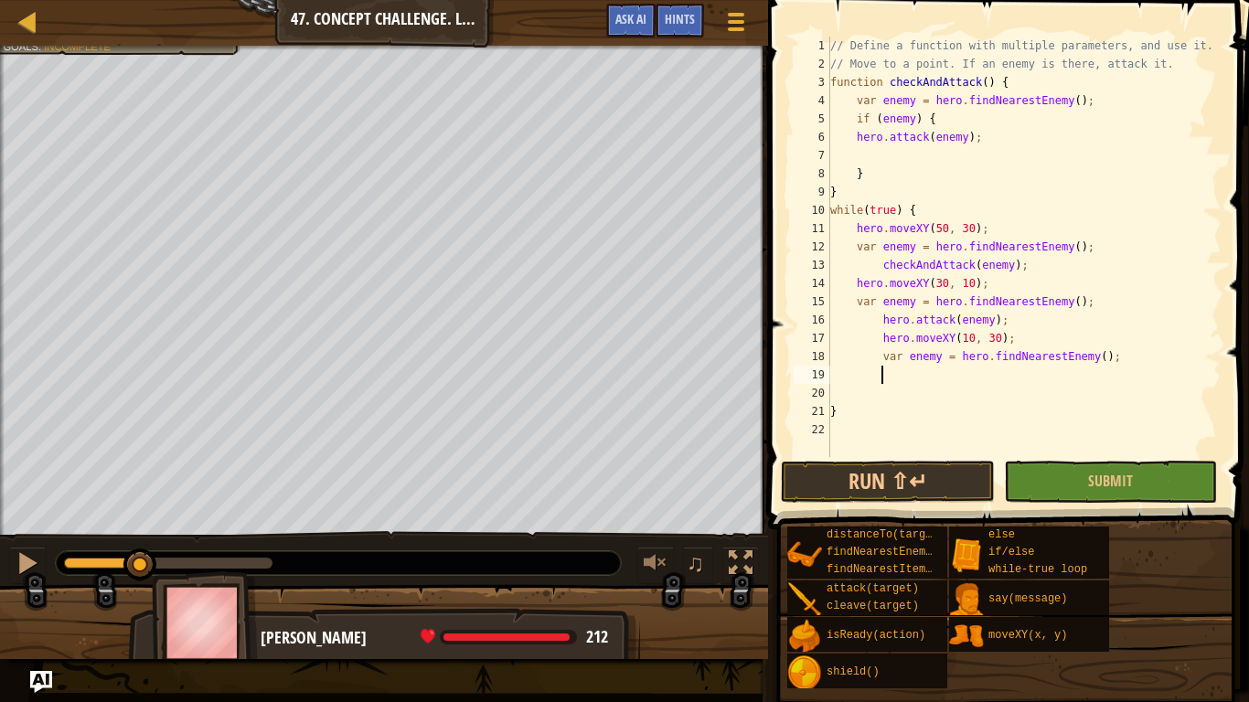
type textarea "ch"
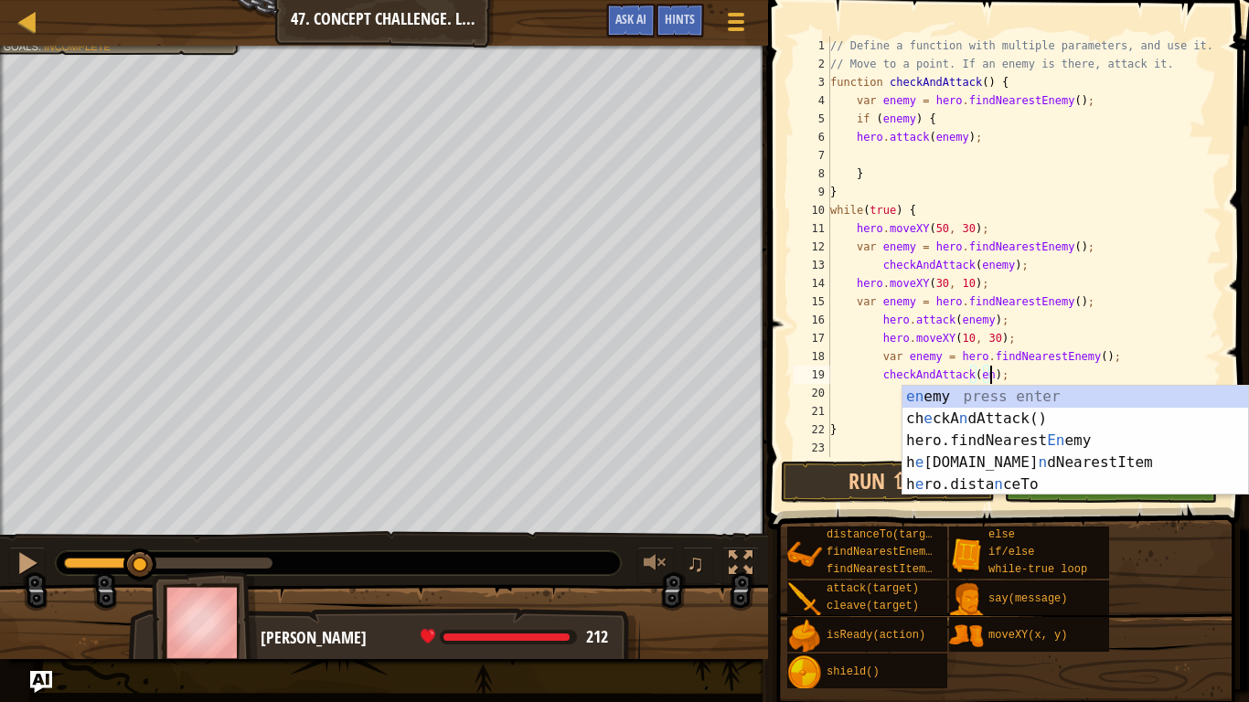
scroll to position [8, 24]
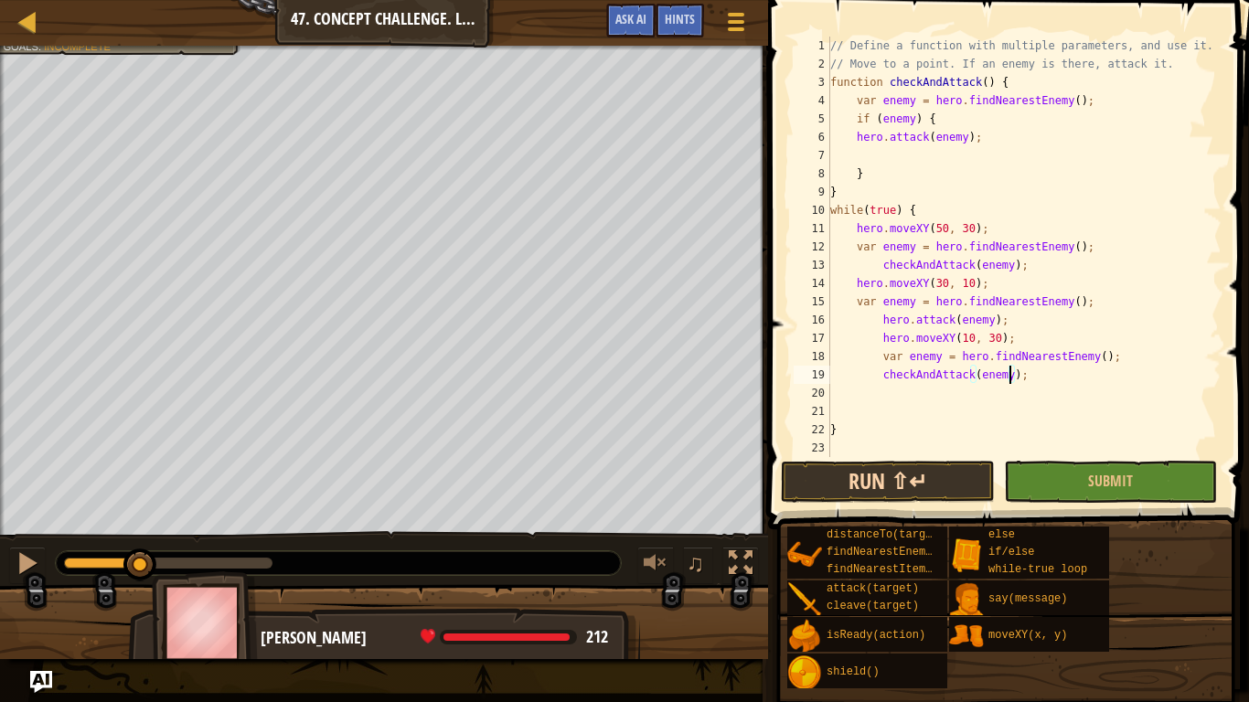
type textarea "checkAndAttack(enemy);"
click at [890, 489] on button "Run ⇧↵" at bounding box center [887, 482] width 213 height 42
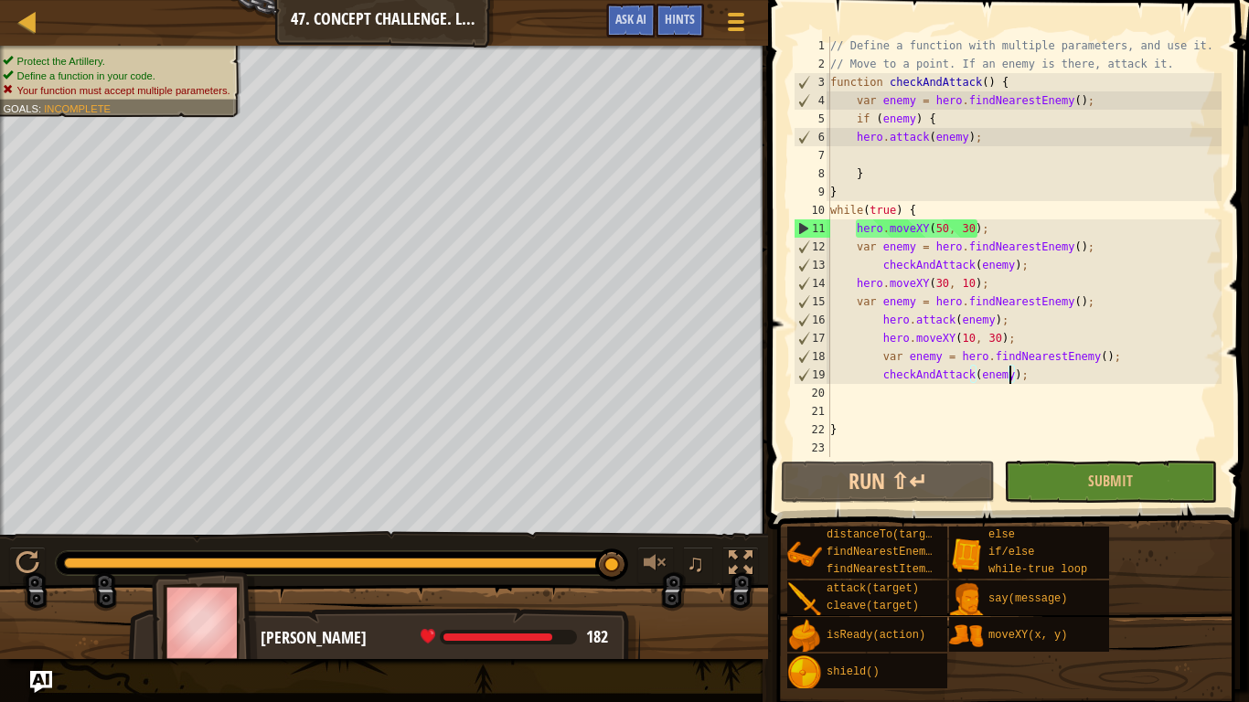
drag, startPoint x: 176, startPoint y: 560, endPoint x: 630, endPoint y: 539, distance: 454.9
click at [630, 539] on div "♫" at bounding box center [384, 558] width 768 height 55
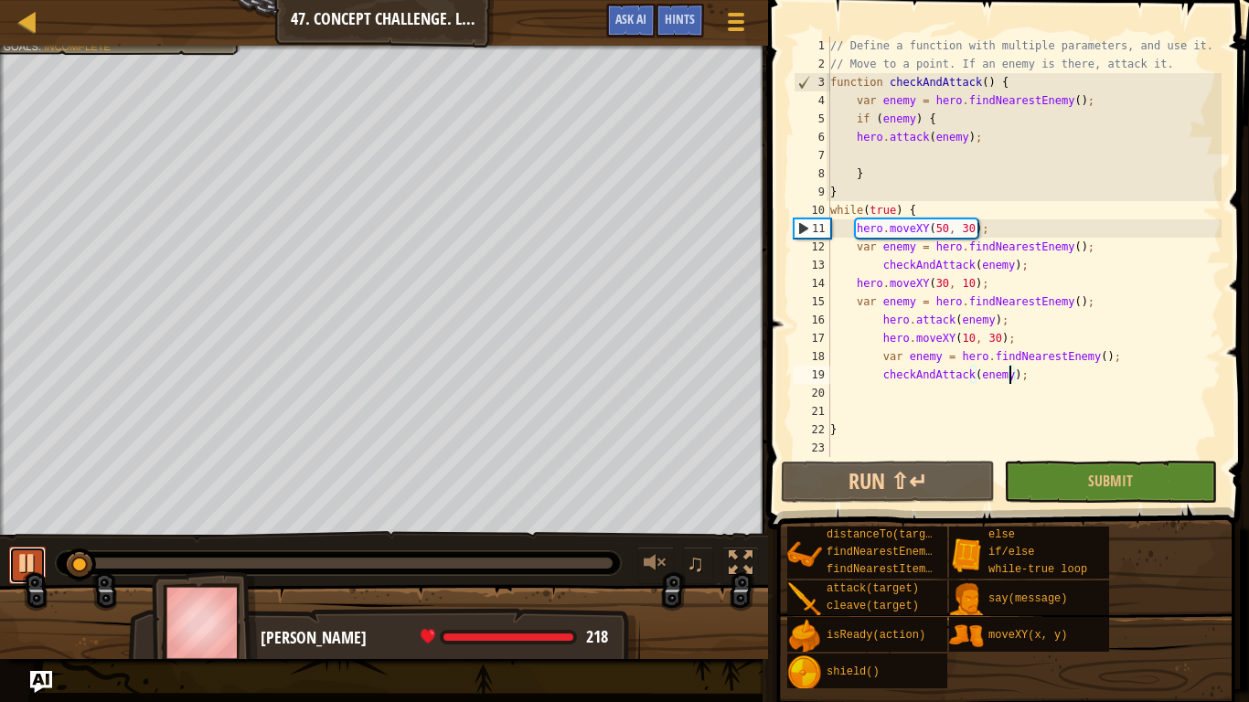
click at [23, 567] on div at bounding box center [28, 563] width 24 height 24
